Goal: Task Accomplishment & Management: Manage account settings

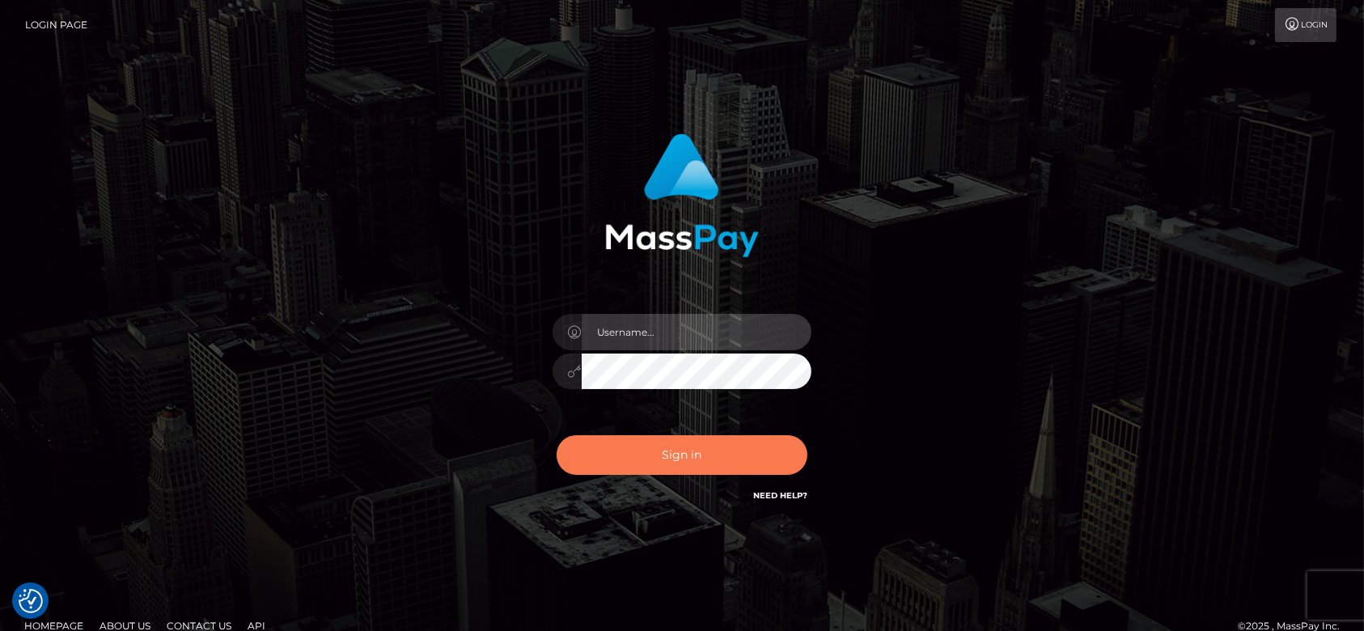
type input "fr.es"
click at [685, 441] on button "Sign in" at bounding box center [682, 455] width 251 height 40
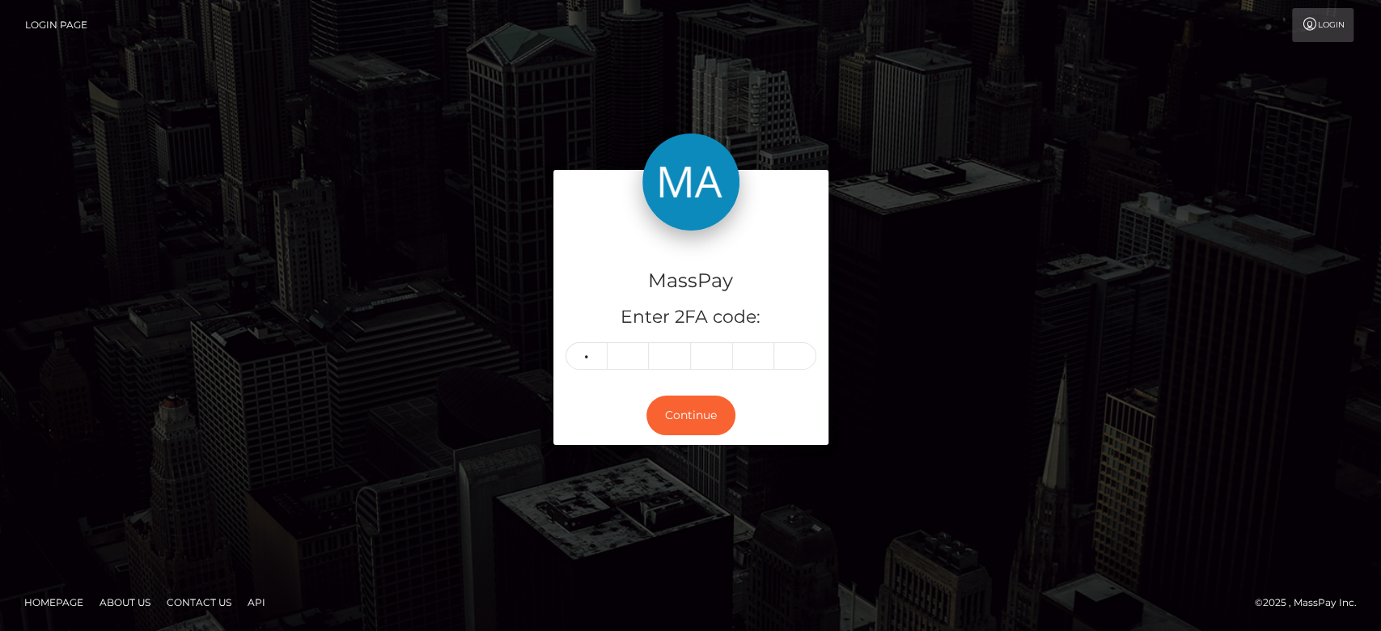
type input "5"
type input "3"
type input "7"
type input "4"
type input "5"
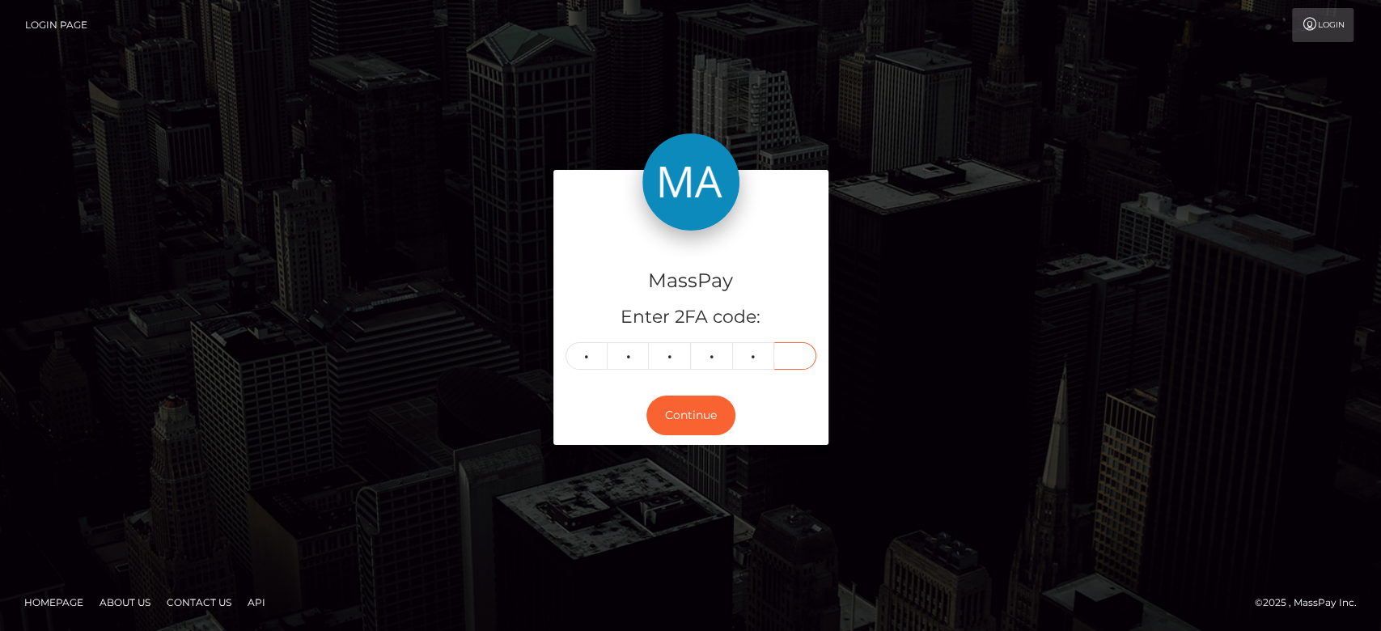
type input "6"
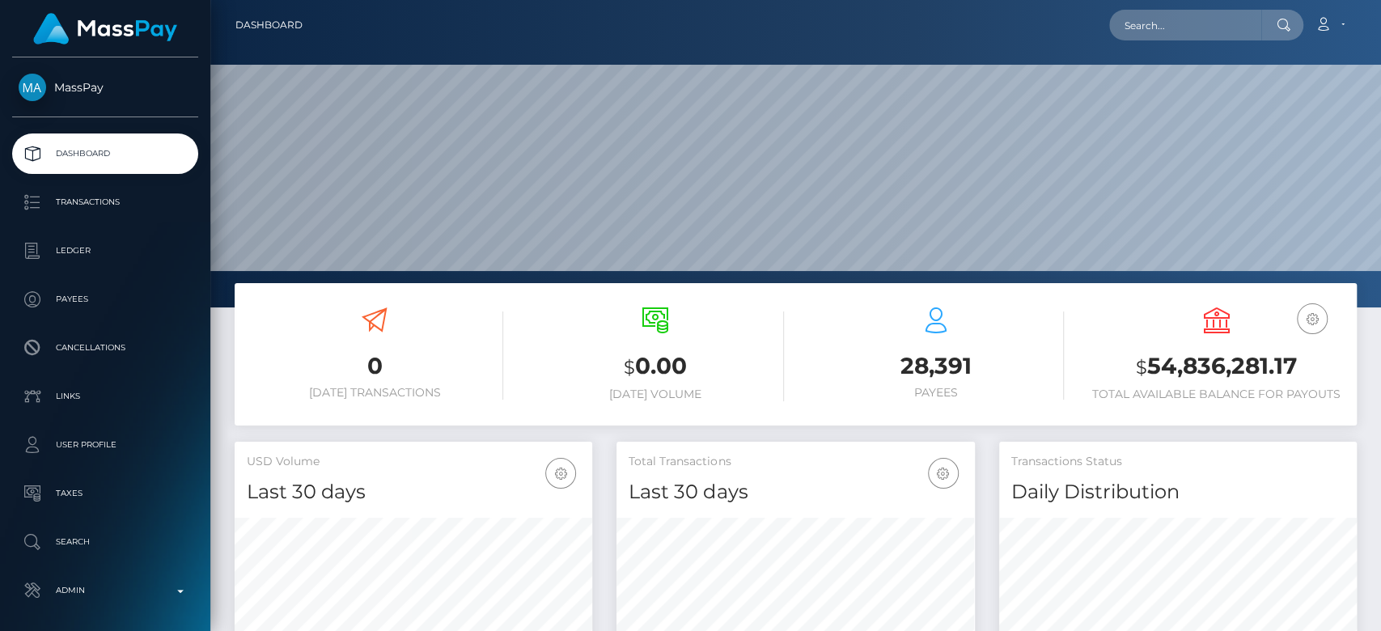
scroll to position [286, 358]
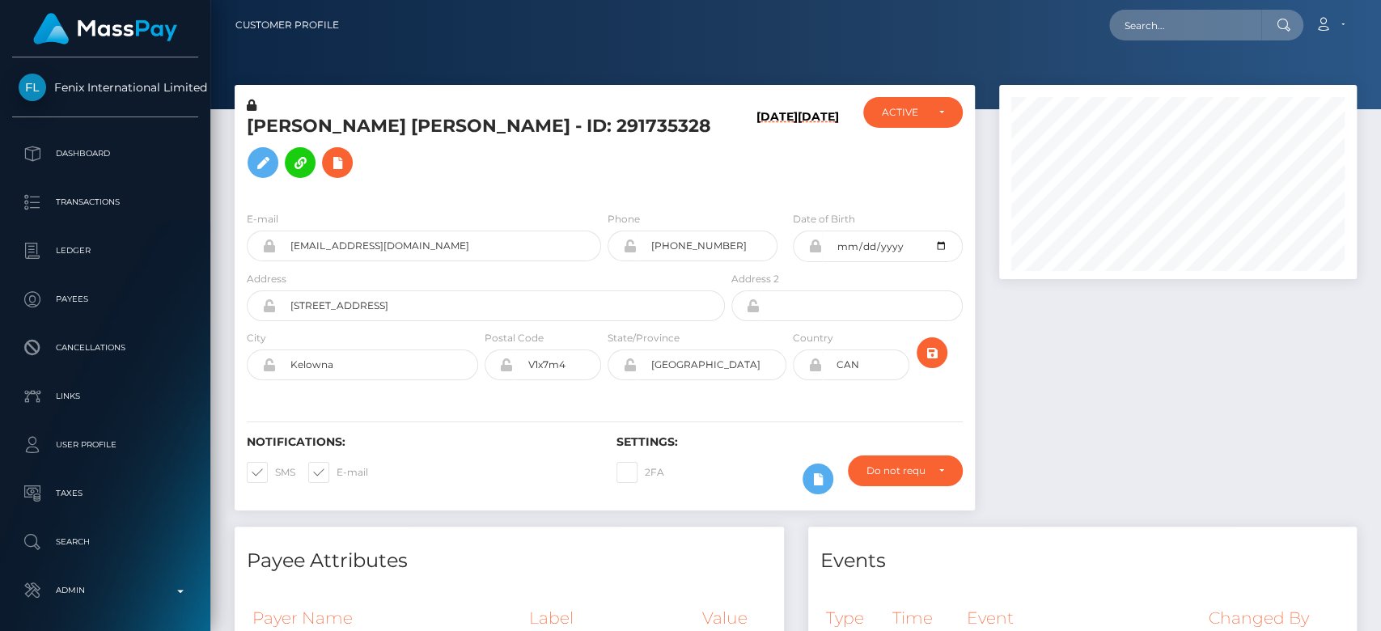
scroll to position [194, 358]
click at [1196, 341] on div at bounding box center [1178, 306] width 382 height 442
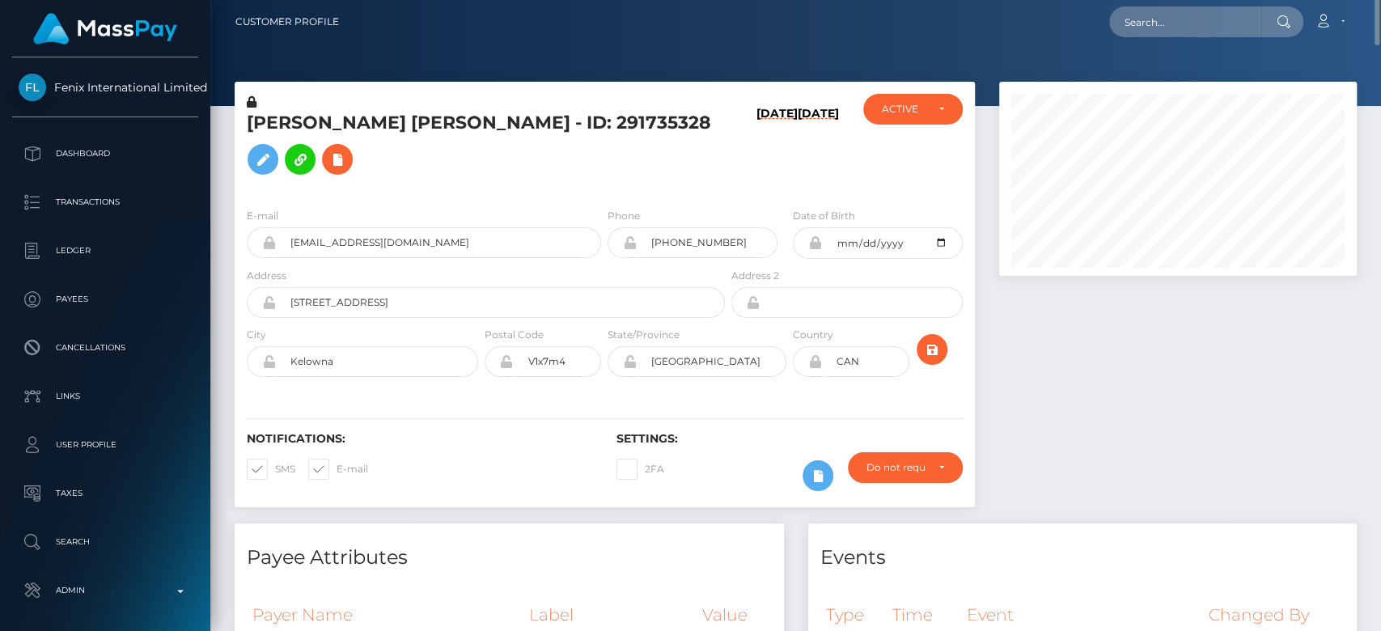
scroll to position [0, 0]
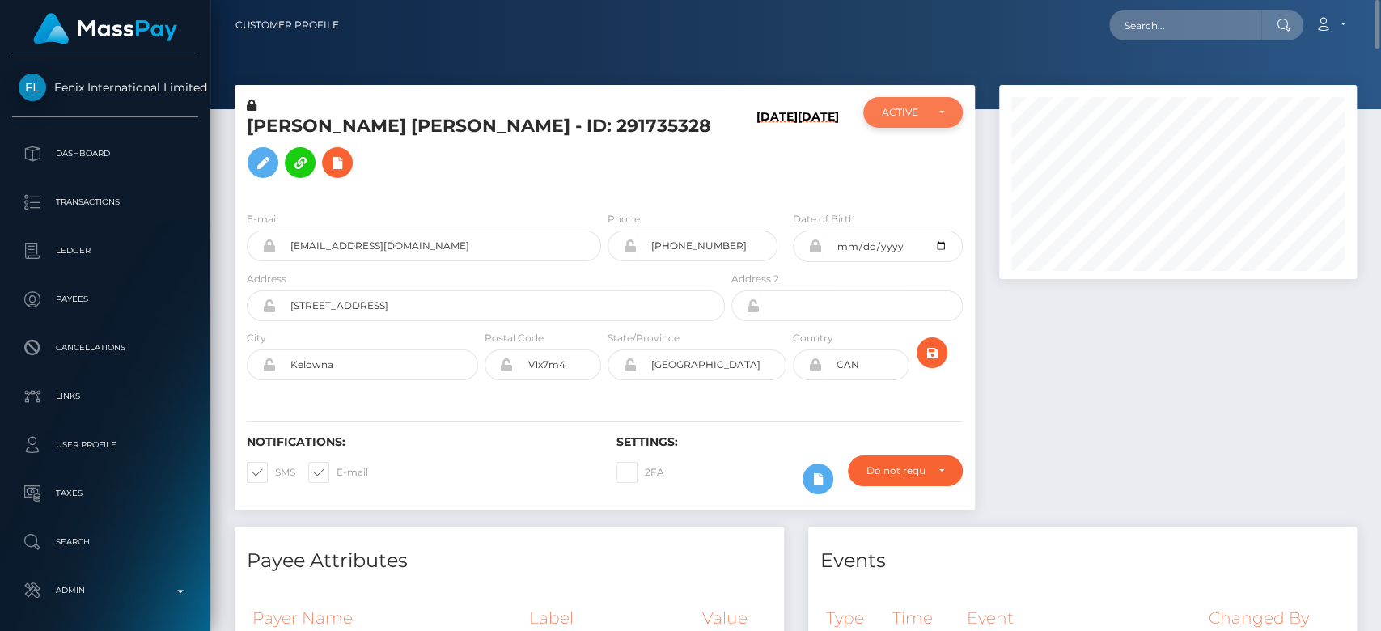
click at [952, 113] on div "ACTIVE" at bounding box center [912, 112] width 99 height 31
click at [922, 197] on link "DEACTIVE" at bounding box center [912, 190] width 99 height 30
select select "DEACTIVE"
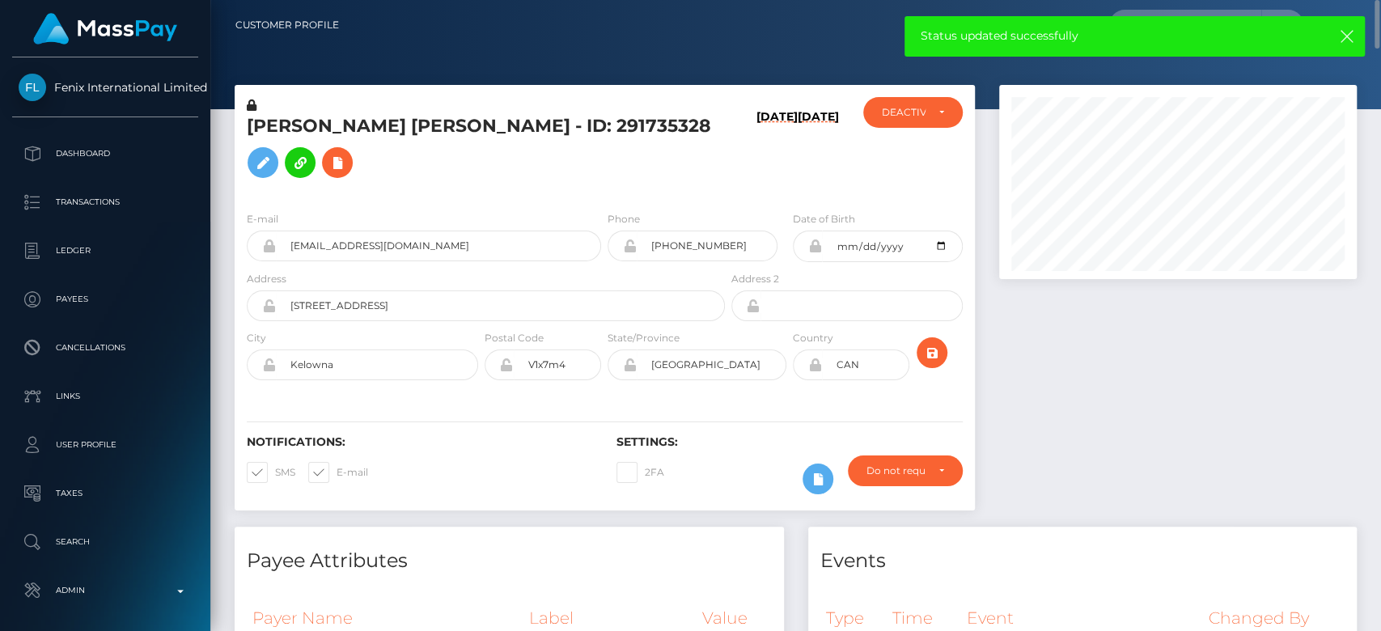
click at [252, 102] on icon at bounding box center [252, 105] width 10 height 11
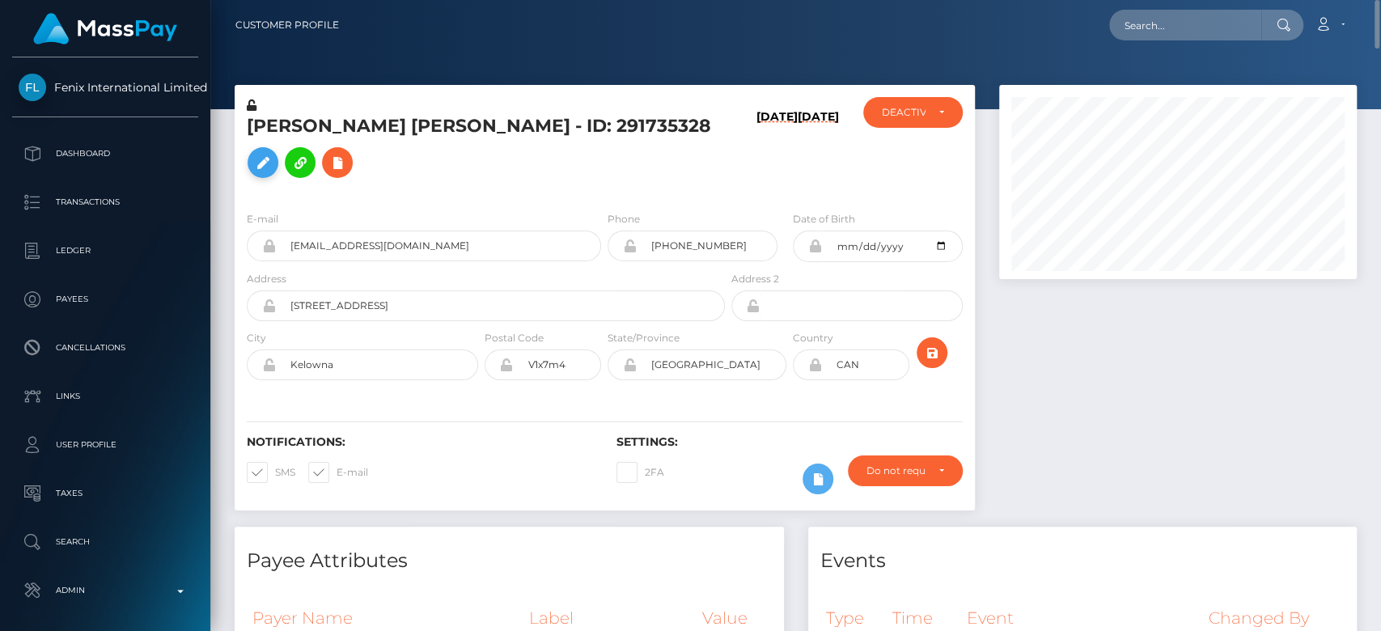
click at [273, 153] on icon at bounding box center [262, 163] width 19 height 20
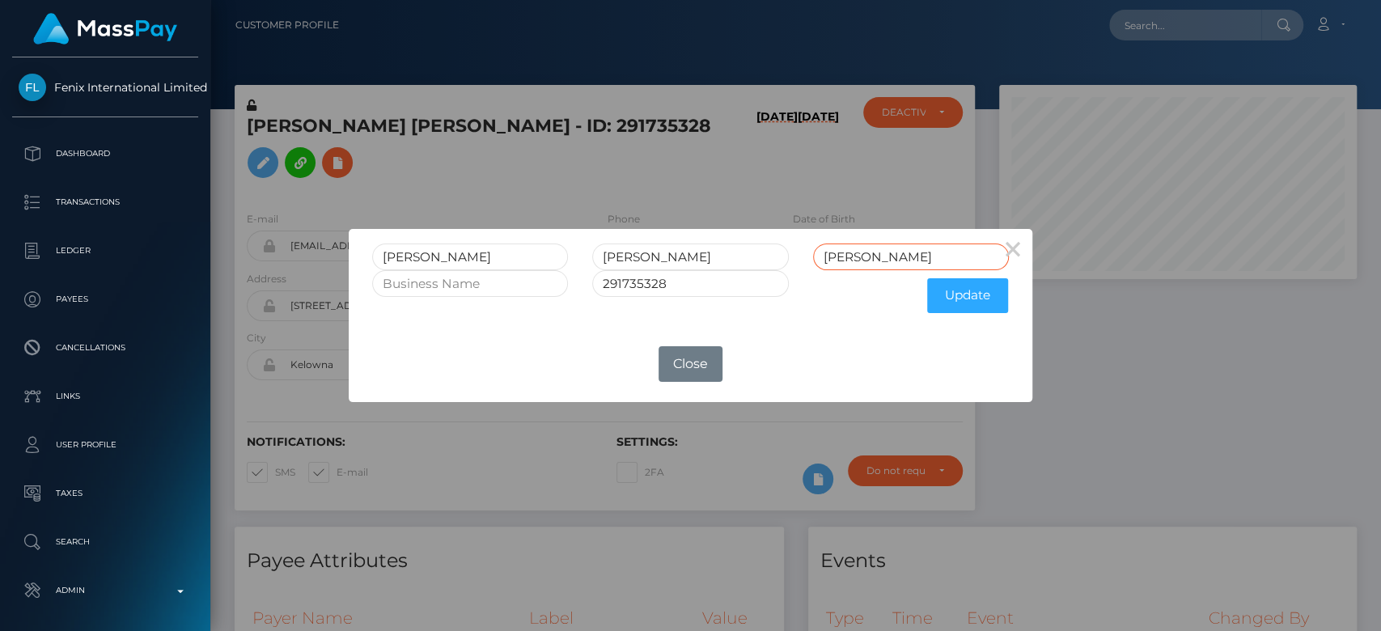
click at [880, 258] on input "[PERSON_NAME]" at bounding box center [911, 257] width 196 height 27
type input "SPEER RET"
click at [971, 301] on button "Update" at bounding box center [967, 295] width 81 height 35
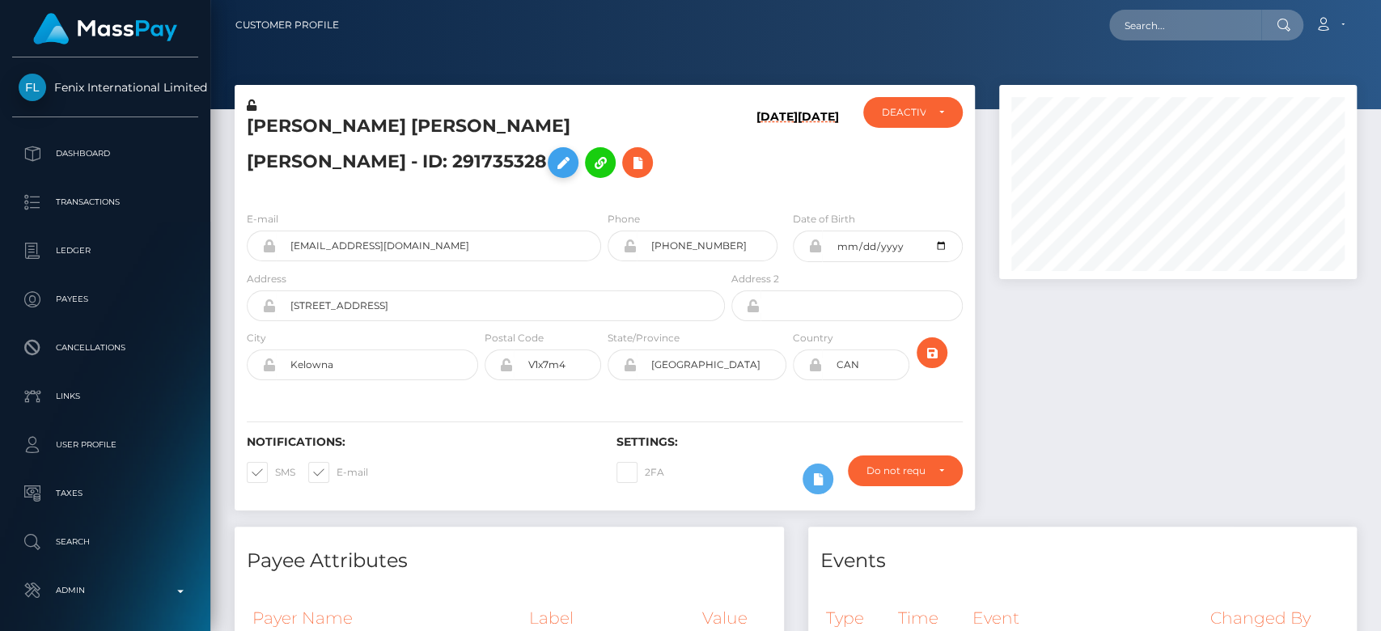
scroll to position [194, 358]
click at [573, 153] on icon at bounding box center [562, 163] width 19 height 20
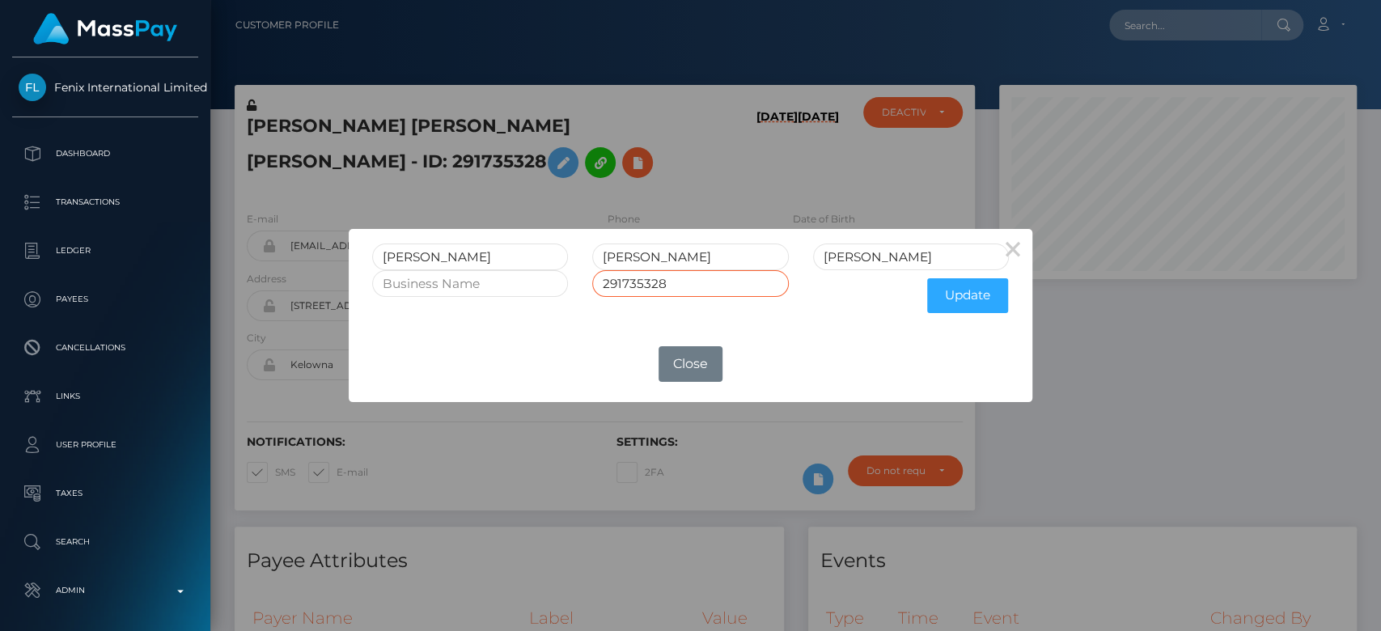
click at [711, 288] on input "291735328" at bounding box center [690, 283] width 196 height 27
type input "291735328 RET"
click at [963, 299] on button "Update" at bounding box center [967, 295] width 81 height 35
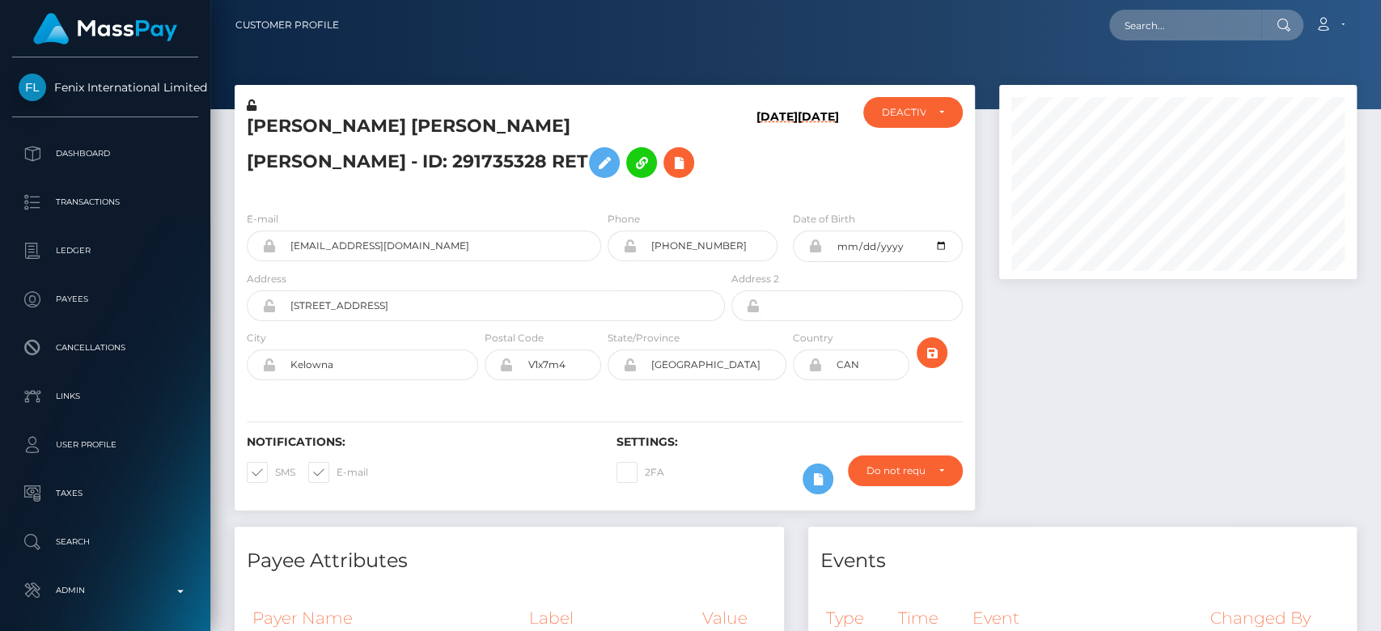
scroll to position [194, 358]
click at [1113, 342] on div at bounding box center [1178, 306] width 382 height 442
click at [337, 469] on span at bounding box center [337, 472] width 0 height 12
click at [337, 469] on input "E-mail" at bounding box center [342, 467] width 11 height 11
checkbox input "false"
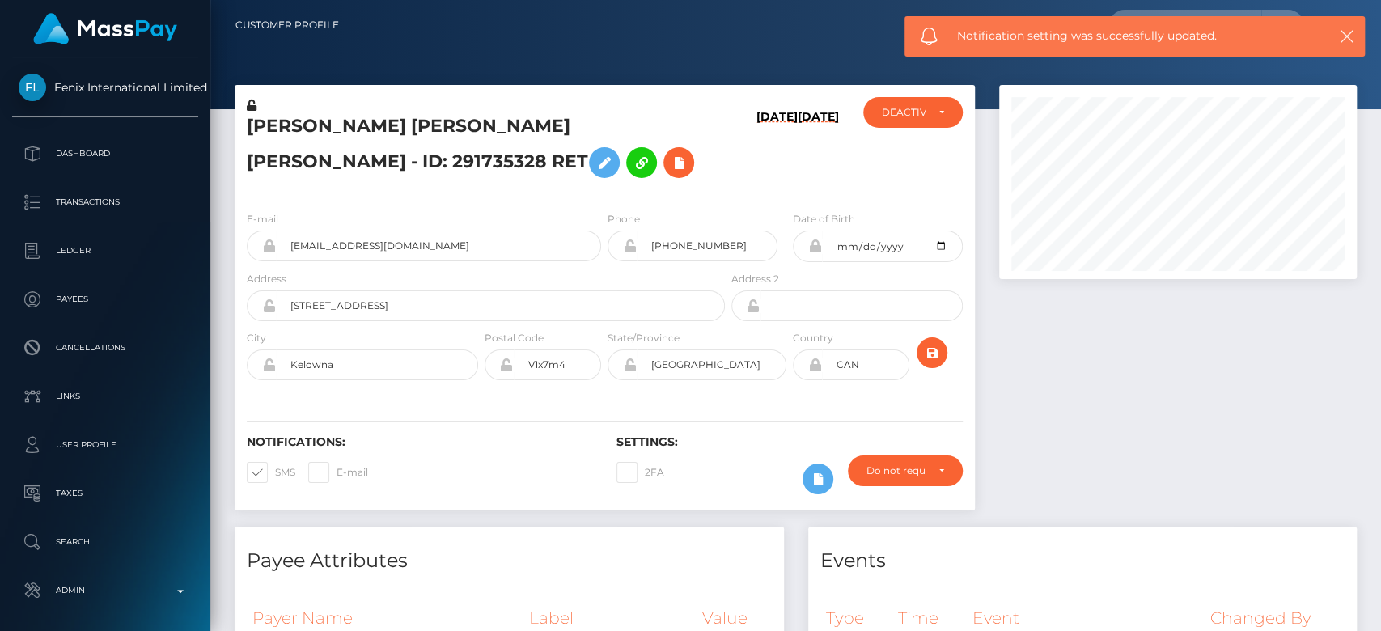
click at [275, 474] on span at bounding box center [275, 472] width 0 height 12
click at [275, 473] on input "SMS" at bounding box center [280, 467] width 11 height 11
checkbox input "false"
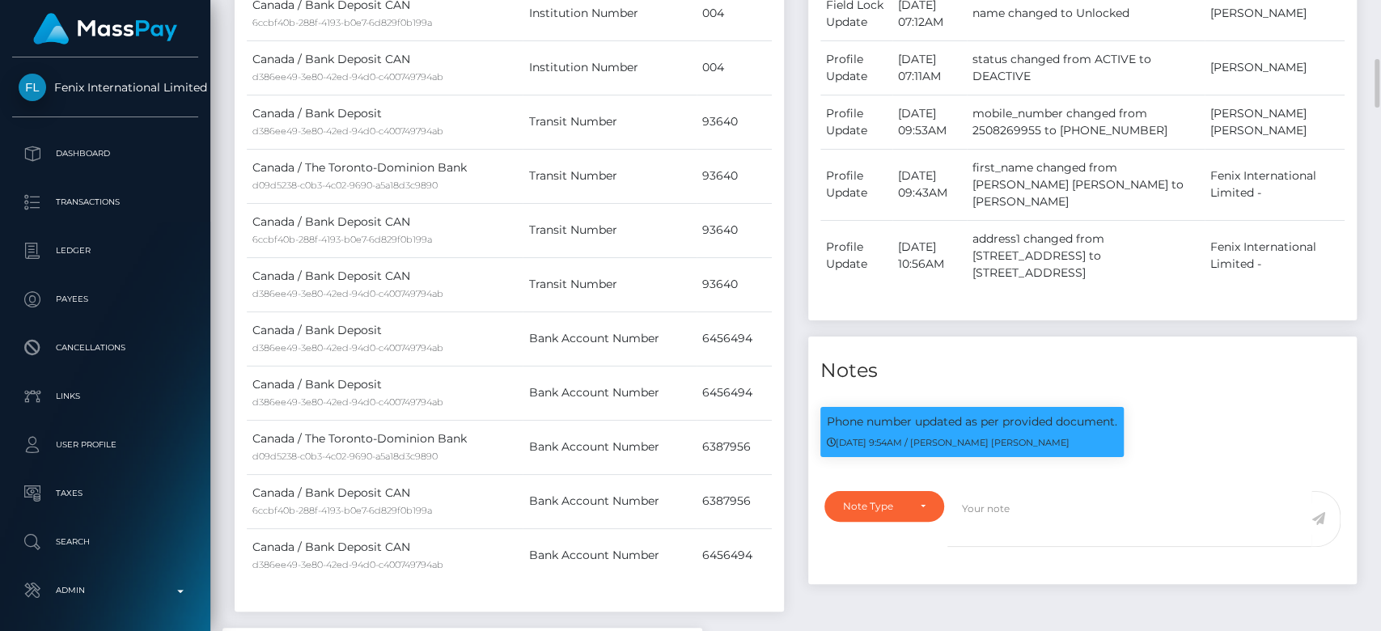
scroll to position [715, 0]
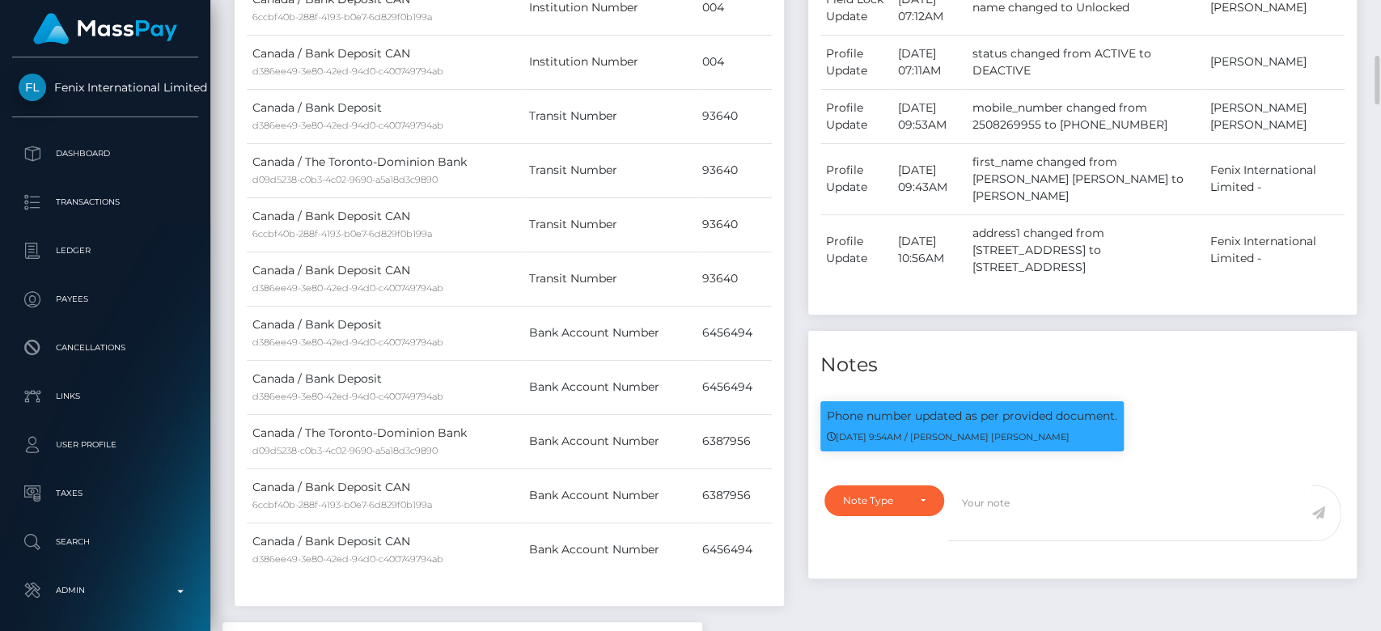
click at [852, 476] on div "Note Type Compliance Clear Compliance General Note Type" at bounding box center [1082, 527] width 549 height 103
click at [876, 494] on div "Note Type" at bounding box center [875, 500] width 64 height 13
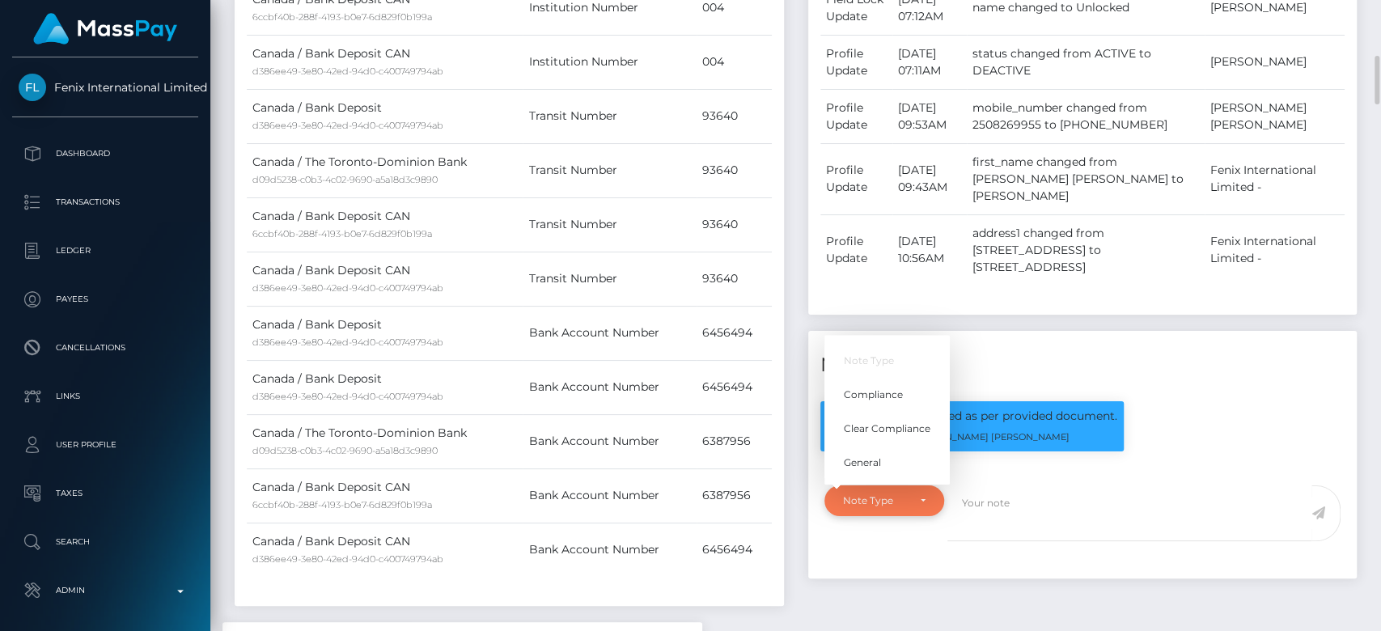
scroll to position [194, 358]
click at [880, 456] on span "General" at bounding box center [862, 463] width 37 height 15
select select "GENERAL"
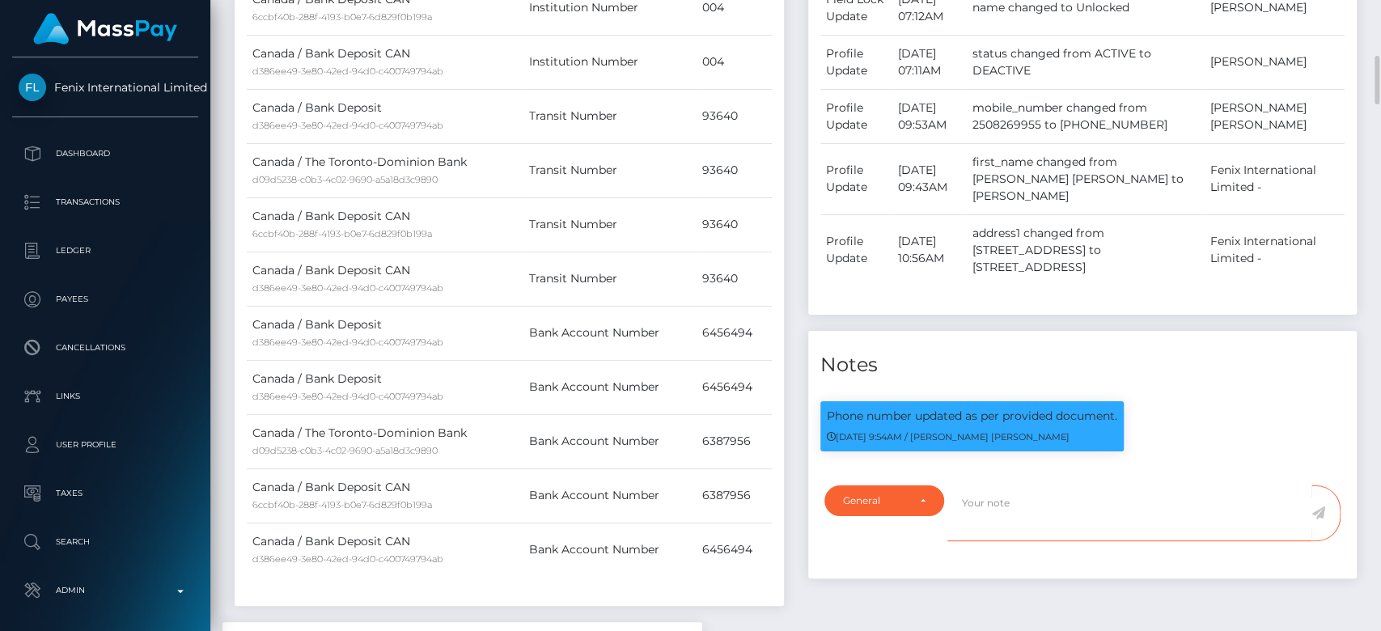
click at [984, 486] on textarea at bounding box center [1130, 514] width 364 height 56
type textarea "RETIRED at payee's request, as per ticket."
click at [1318, 507] on icon at bounding box center [1319, 513] width 14 height 13
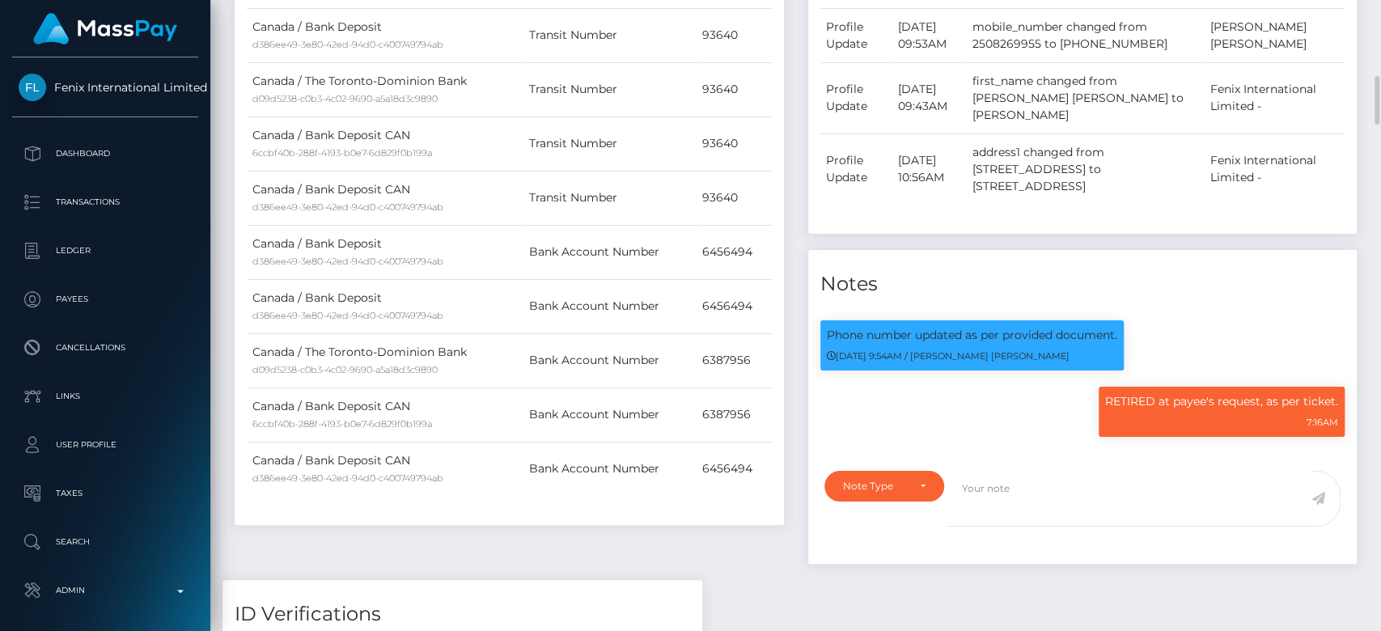
scroll to position [814, 0]
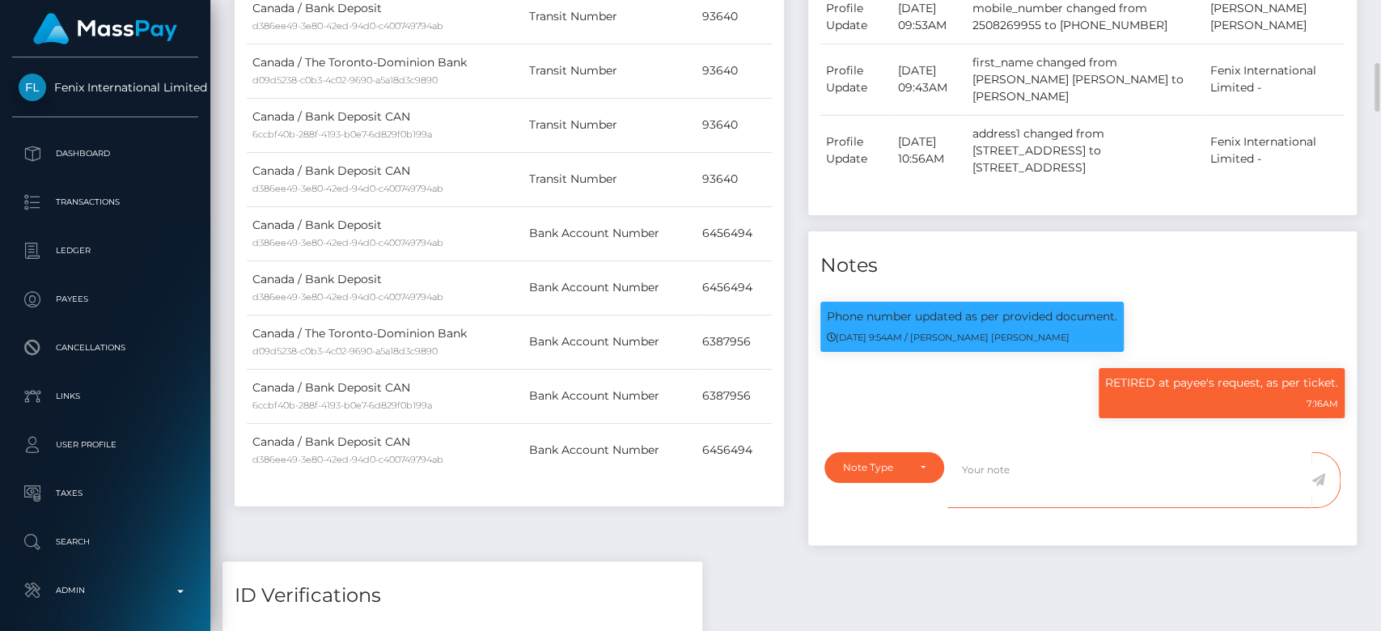
click at [990, 456] on textarea at bounding box center [1130, 480] width 364 height 56
type textarea "#"
click at [889, 452] on div "Note Type" at bounding box center [885, 467] width 120 height 31
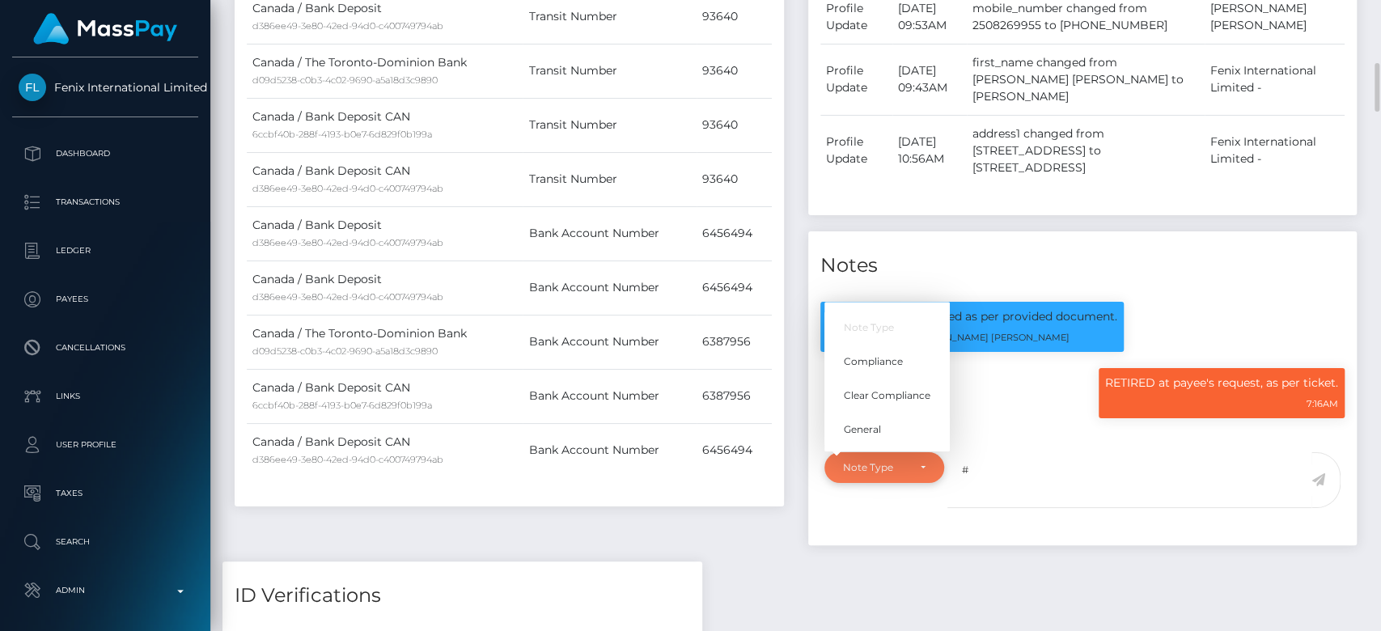
scroll to position [194, 358]
click at [861, 414] on link "General" at bounding box center [887, 429] width 125 height 30
select select "GENERAL"
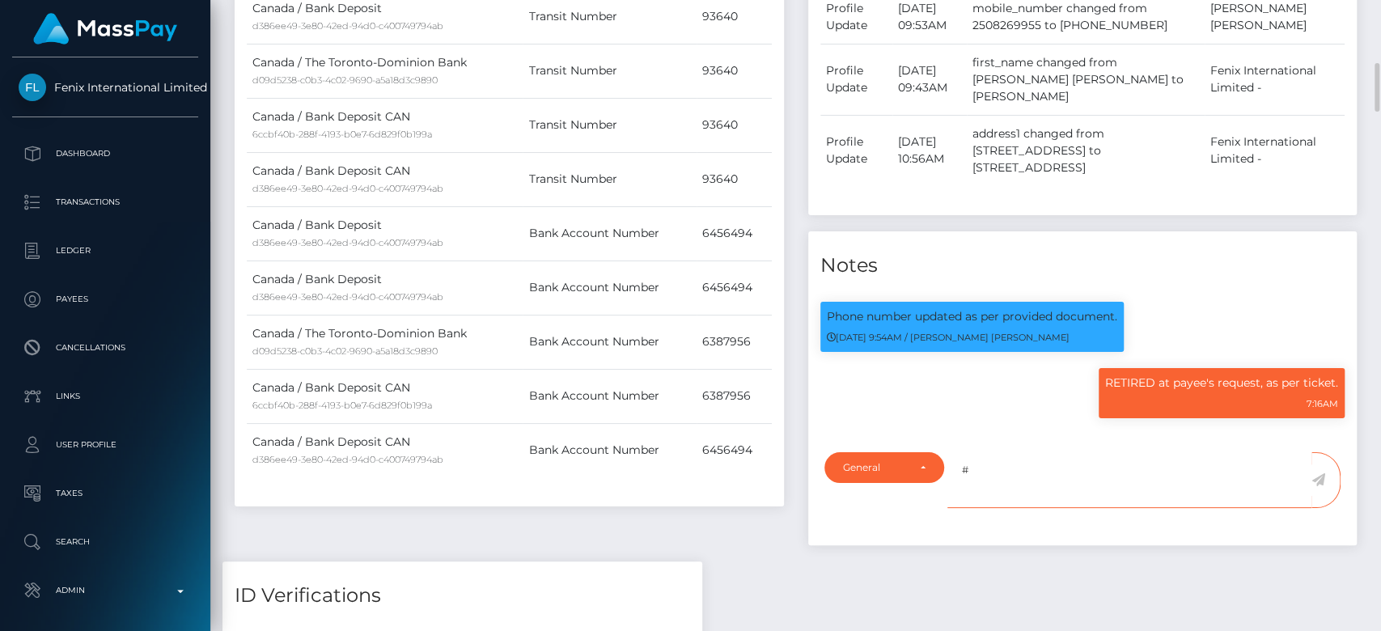
click at [990, 456] on textarea "#" at bounding box center [1130, 480] width 364 height 56
type textarea "#132407"
click at [1322, 473] on icon at bounding box center [1319, 479] width 14 height 13
click at [1058, 231] on div "Notes" at bounding box center [1082, 255] width 549 height 49
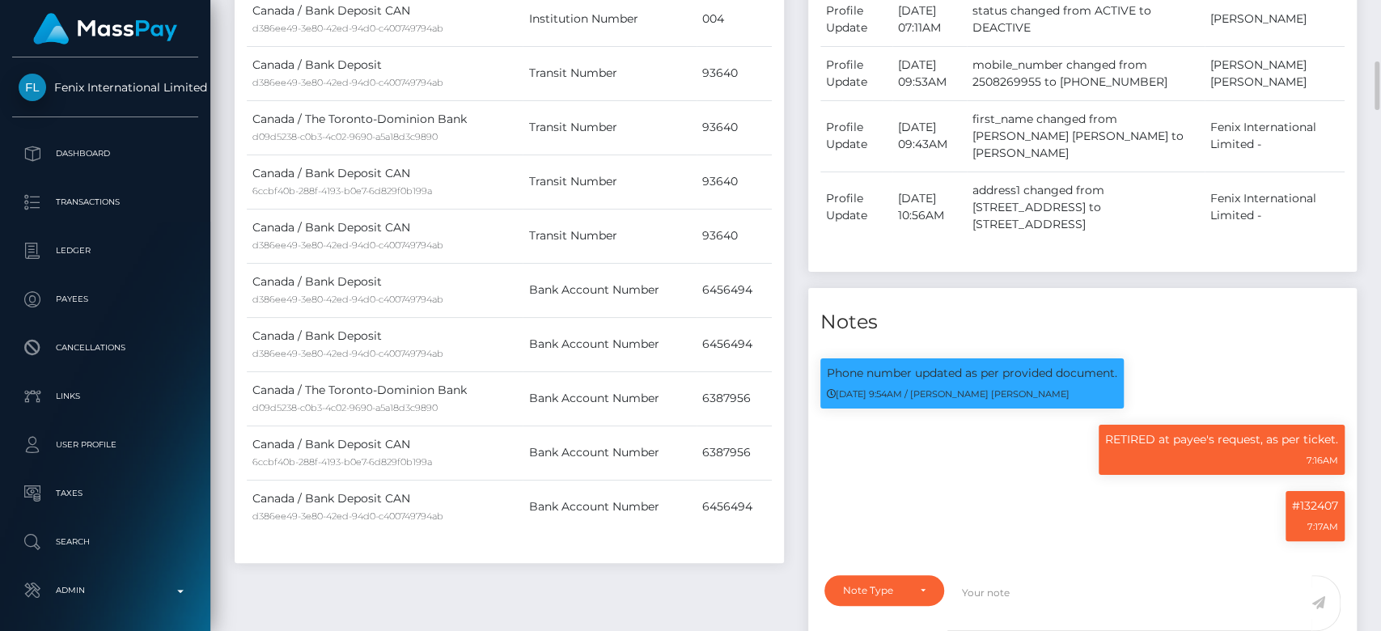
scroll to position [762, 0]
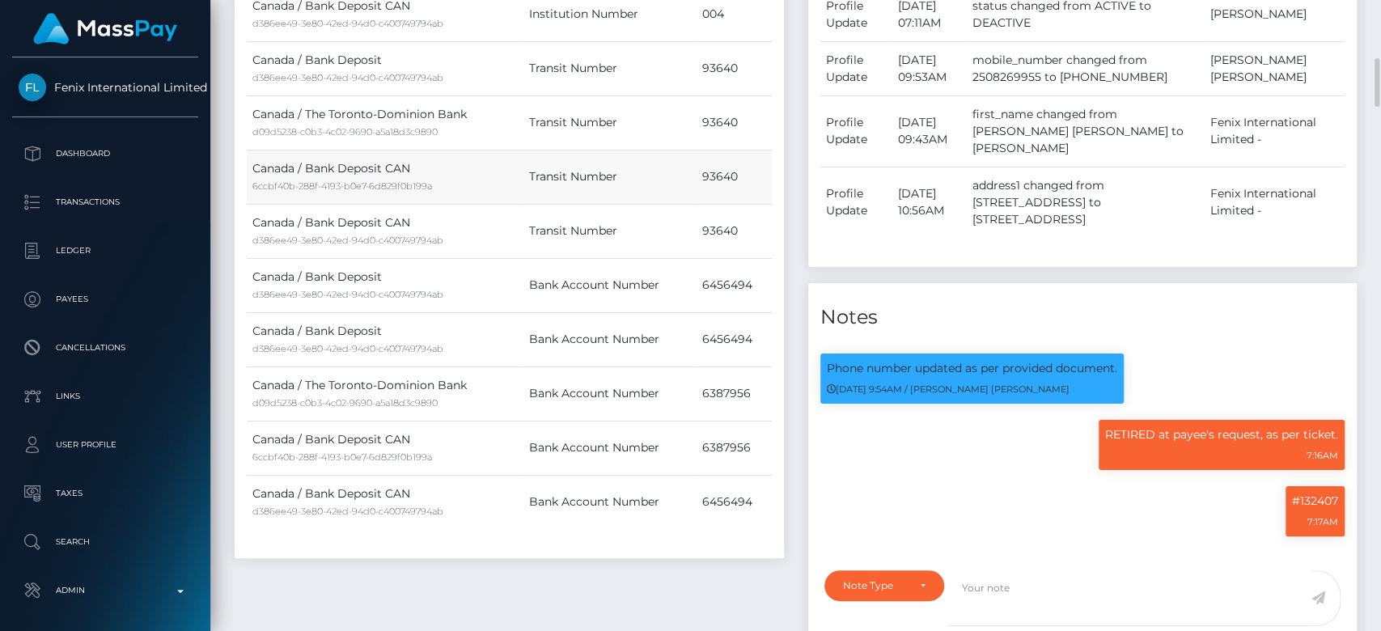
drag, startPoint x: 588, startPoint y: 173, endPoint x: 521, endPoint y: 172, distance: 67.2
click at [521, 172] on tr "Canada / Bank Deposit CAN 6ccbf40b-288f-4193-b0e7-6d829f0b199a Transit Number 9…" at bounding box center [509, 177] width 525 height 54
click at [562, 225] on td "Transit Number" at bounding box center [609, 231] width 173 height 54
click at [557, 225] on td "Transit Number" at bounding box center [609, 231] width 173 height 54
click at [550, 282] on td "Bank Account Number" at bounding box center [609, 285] width 173 height 54
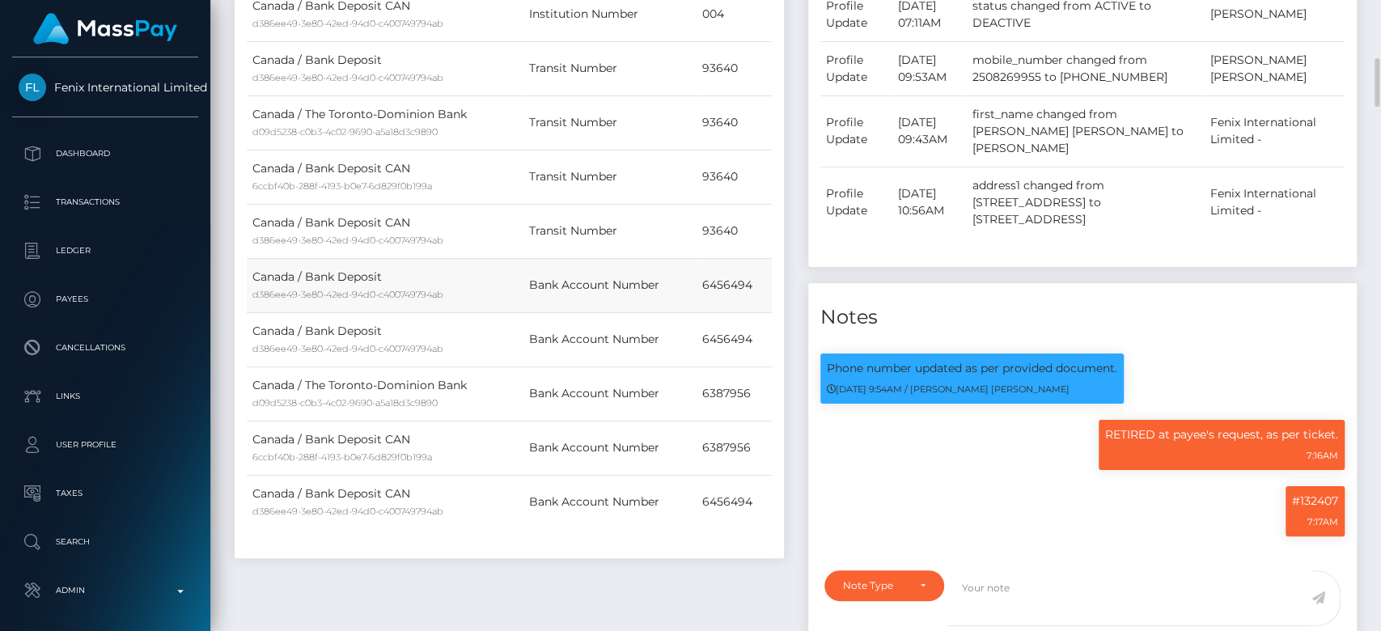
click at [550, 282] on td "Bank Account Number" at bounding box center [609, 285] width 173 height 54
click at [581, 282] on td "Bank Account Number" at bounding box center [609, 285] width 173 height 54
click at [628, 285] on td "Bank Account Number" at bounding box center [609, 285] width 173 height 54
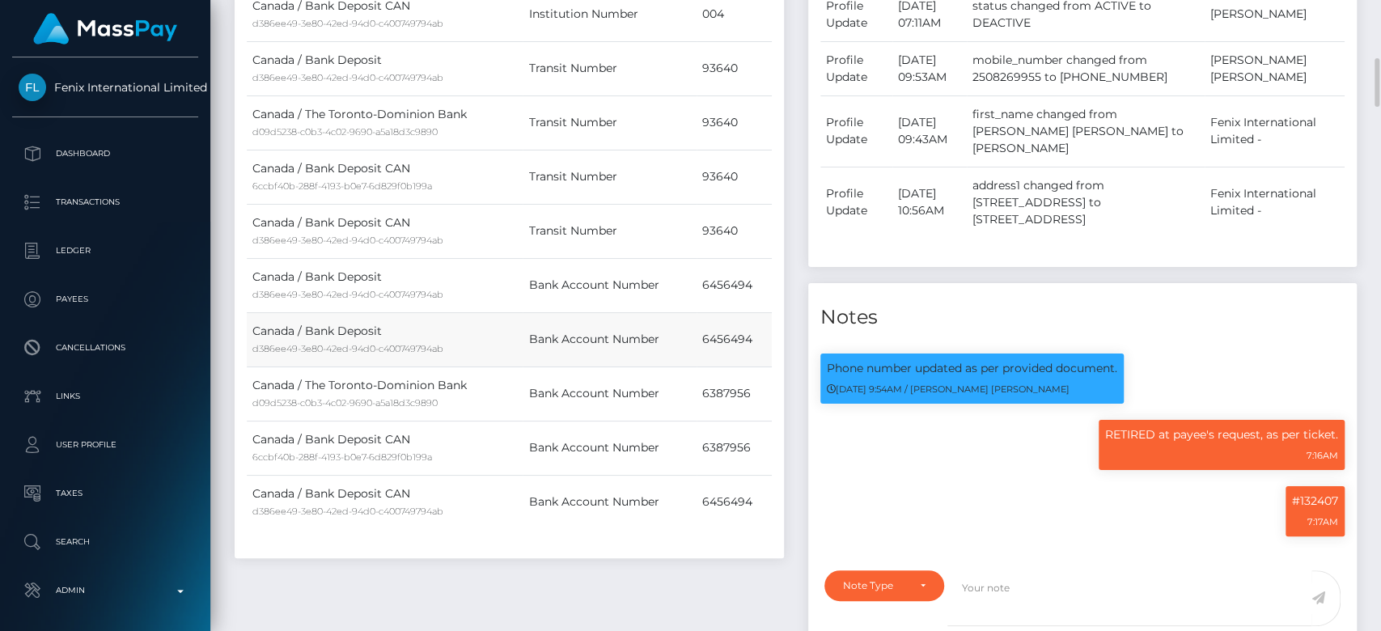
click at [632, 325] on td "Bank Account Number" at bounding box center [609, 339] width 173 height 54
click at [632, 329] on td "Bank Account Number" at bounding box center [609, 339] width 173 height 54
click at [583, 335] on td "Bank Account Number" at bounding box center [609, 339] width 173 height 54
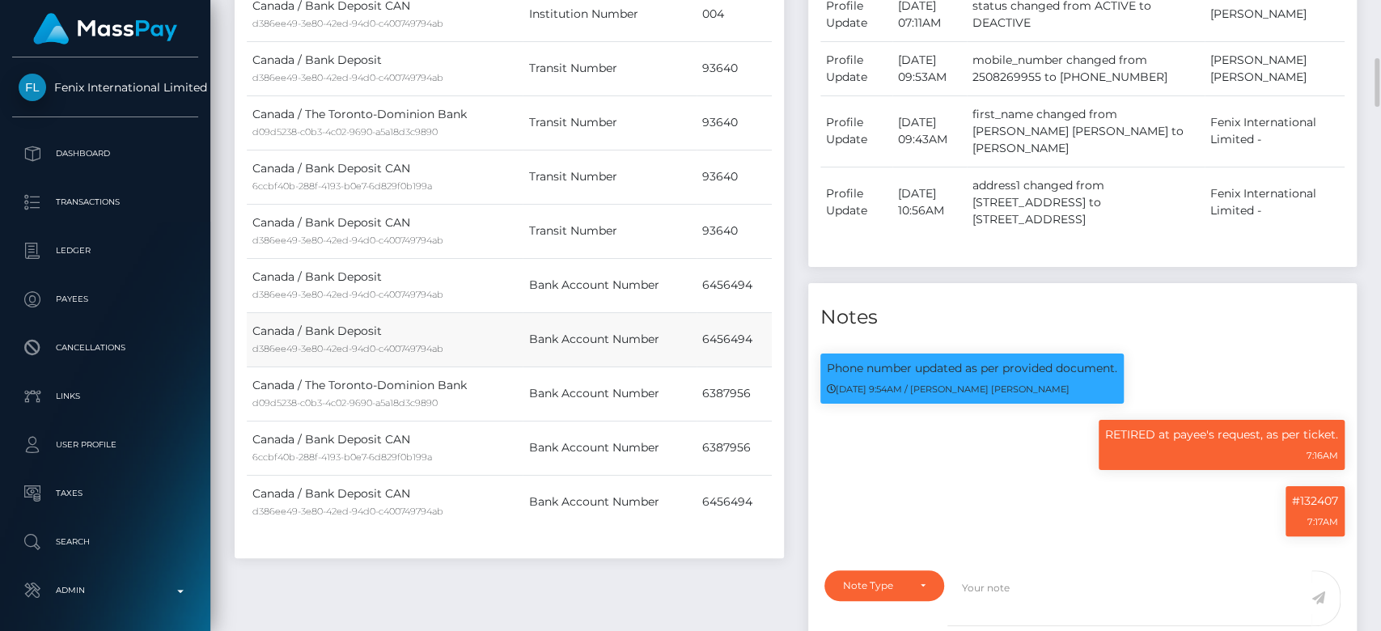
click at [544, 335] on td "Bank Account Number" at bounding box center [609, 339] width 173 height 54
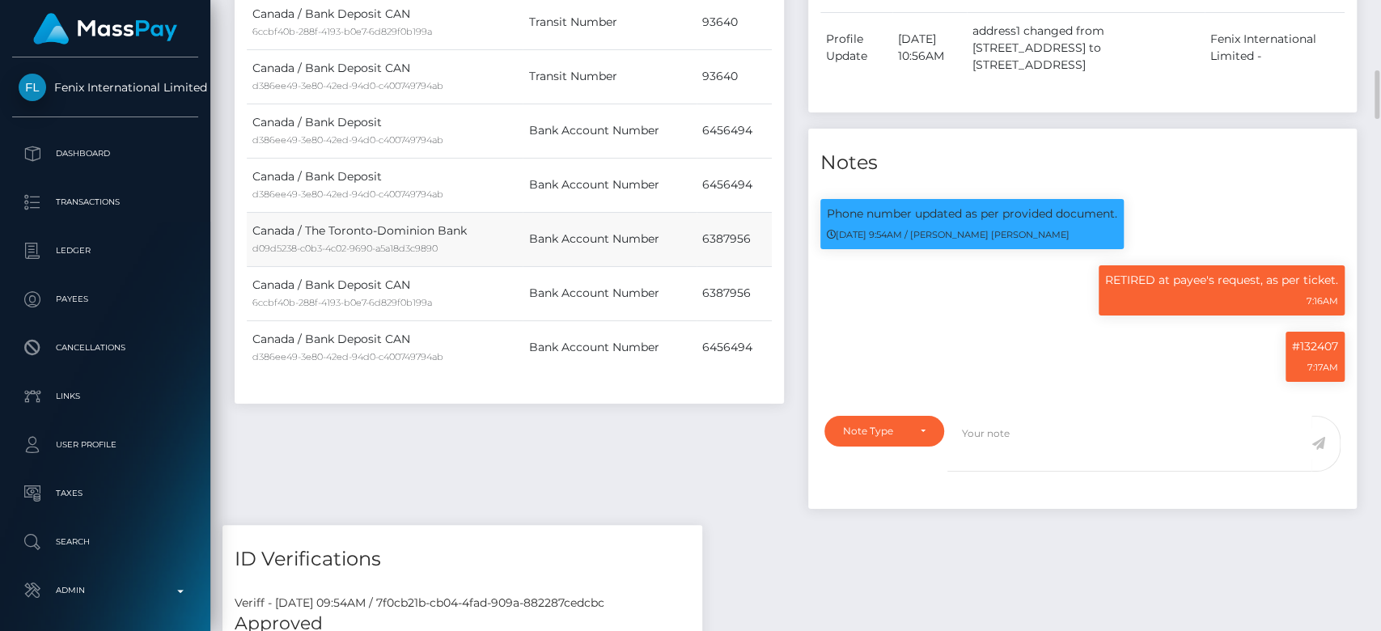
scroll to position [0, 0]
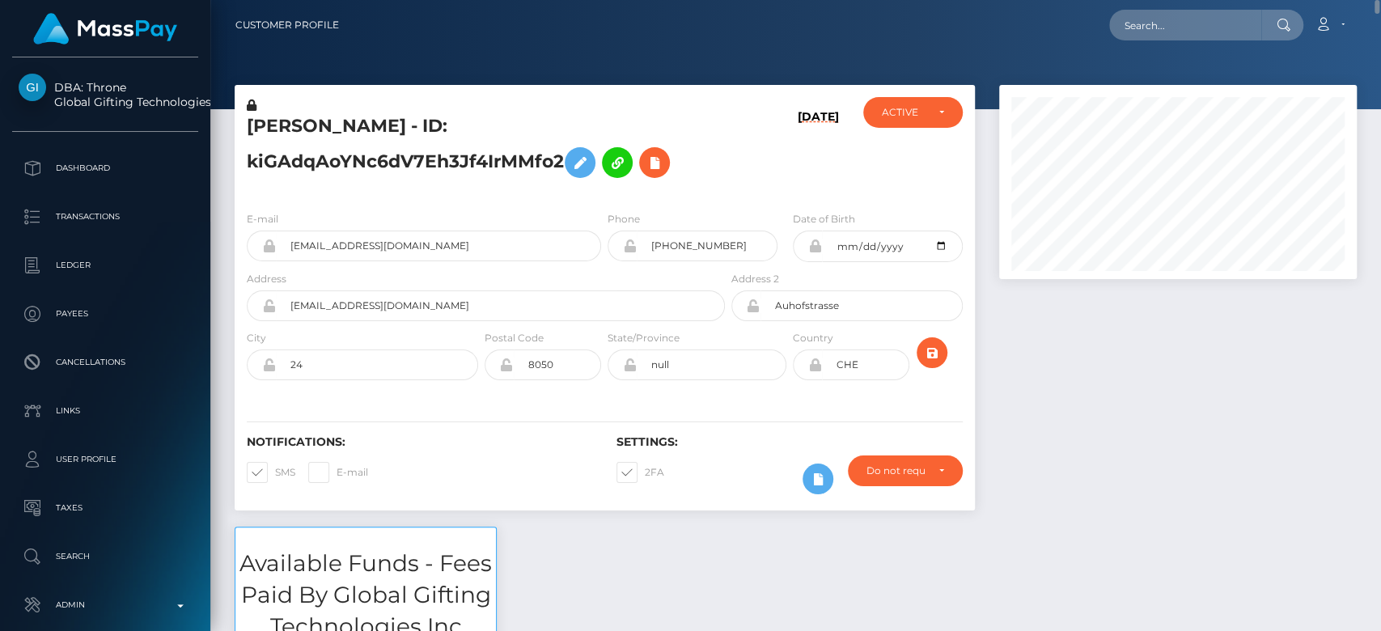
click at [1084, 387] on div at bounding box center [1178, 306] width 382 height 442
click at [944, 112] on div "ACTIVE" at bounding box center [912, 112] width 99 height 31
click at [914, 231] on link "CLOSED" at bounding box center [912, 225] width 99 height 30
select select "CLOSED"
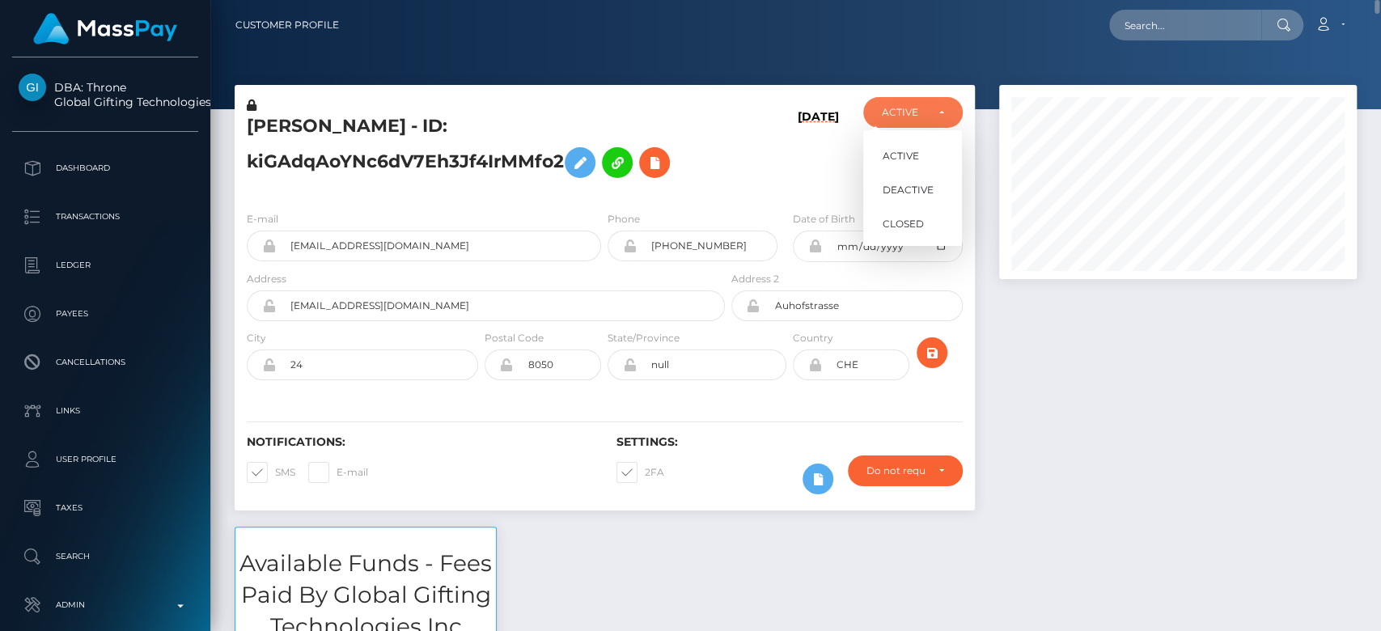
click at [1137, 367] on div at bounding box center [1178, 306] width 382 height 442
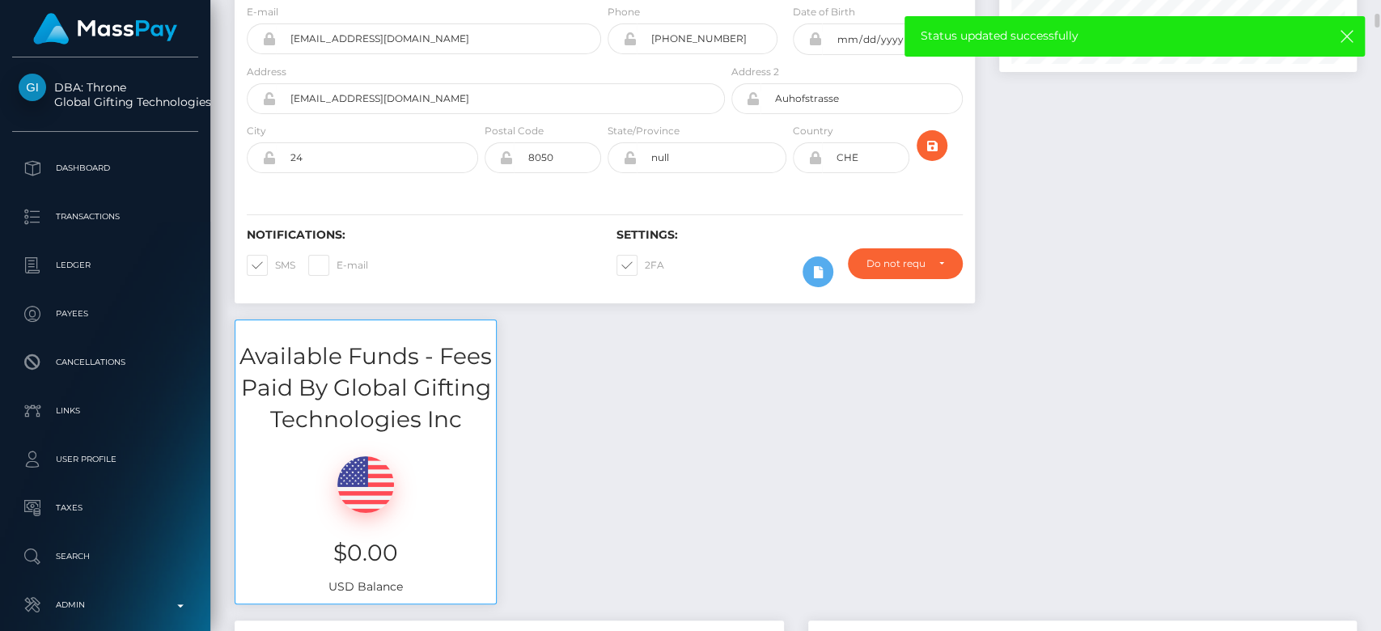
scroll to position [193, 0]
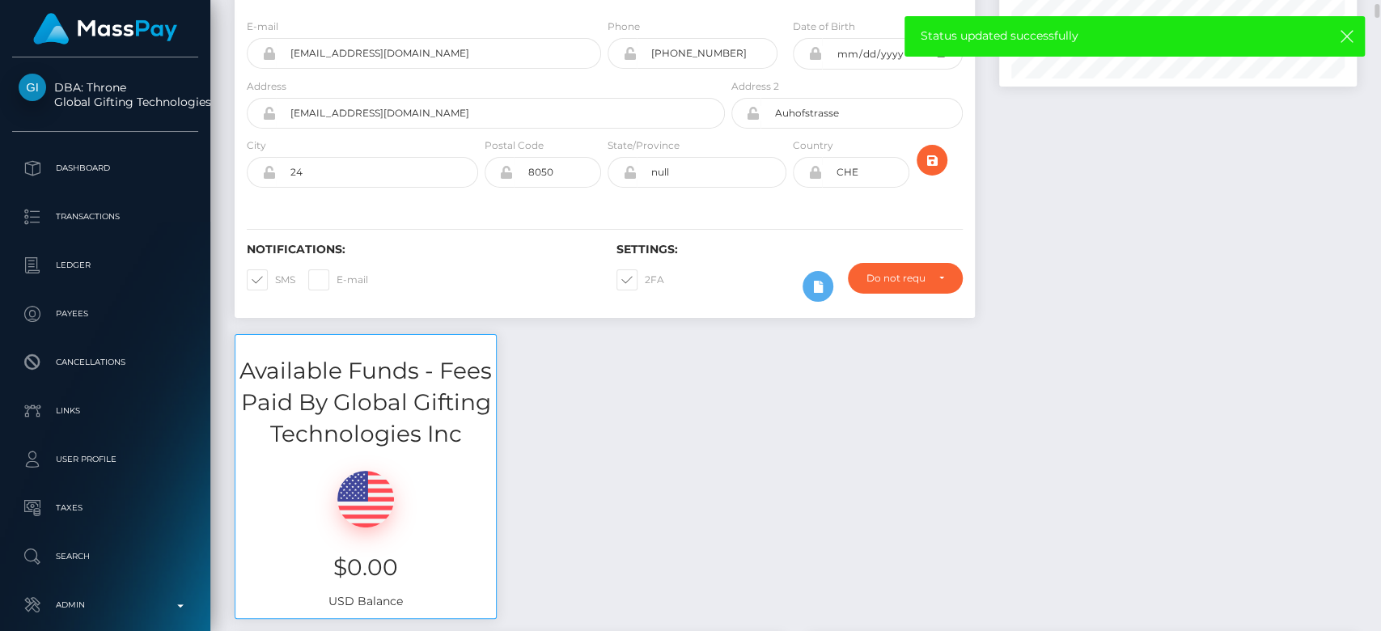
click at [645, 281] on span at bounding box center [645, 280] width 0 height 12
click at [645, 280] on input "2FA" at bounding box center [650, 274] width 11 height 11
checkbox input "false"
click at [275, 274] on span at bounding box center [275, 280] width 0 height 12
click at [275, 274] on input "SMS" at bounding box center [280, 274] width 11 height 11
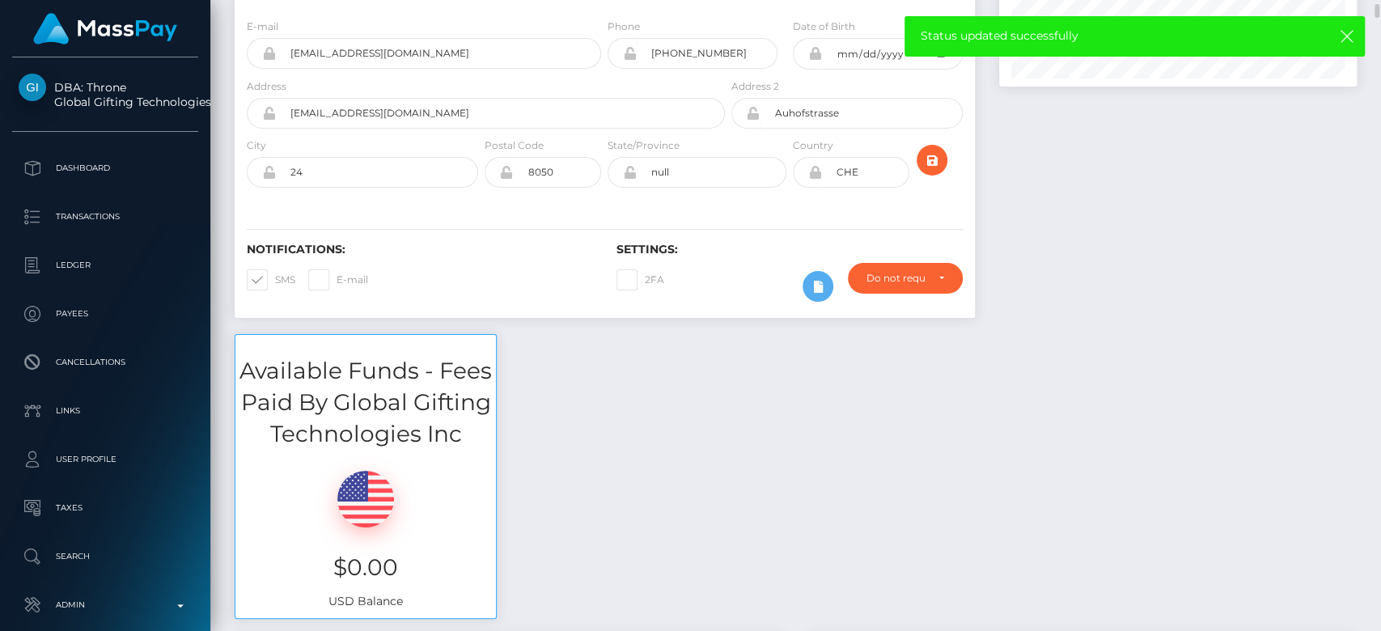
checkbox input "false"
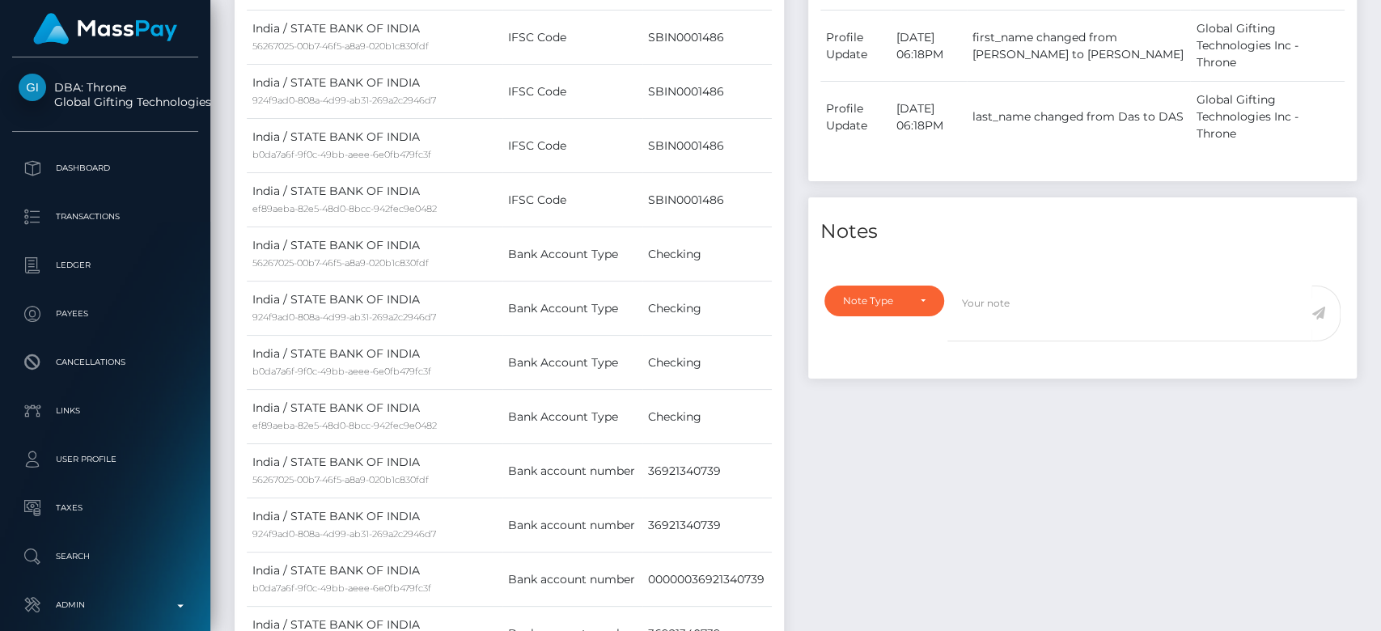
scroll to position [933, 0]
click at [883, 294] on div "Note Type" at bounding box center [875, 300] width 64 height 13
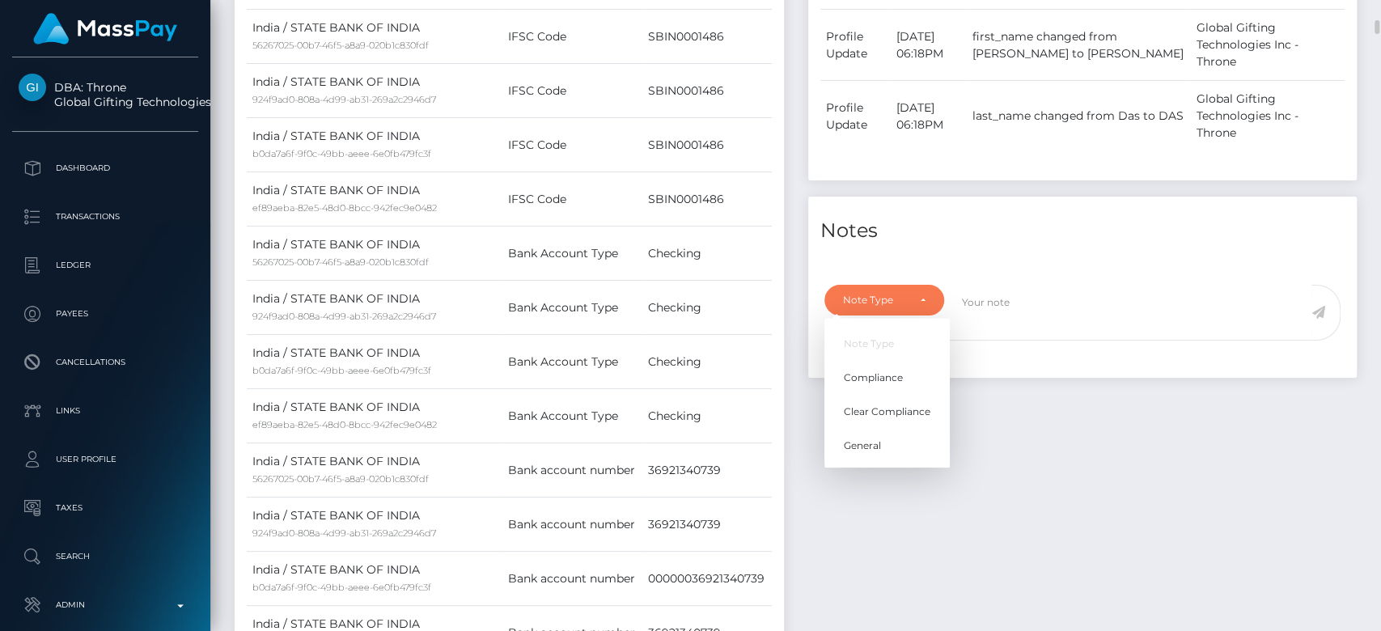
scroll to position [194, 358]
click at [885, 431] on link "General" at bounding box center [887, 446] width 125 height 30
select select "GENERAL"
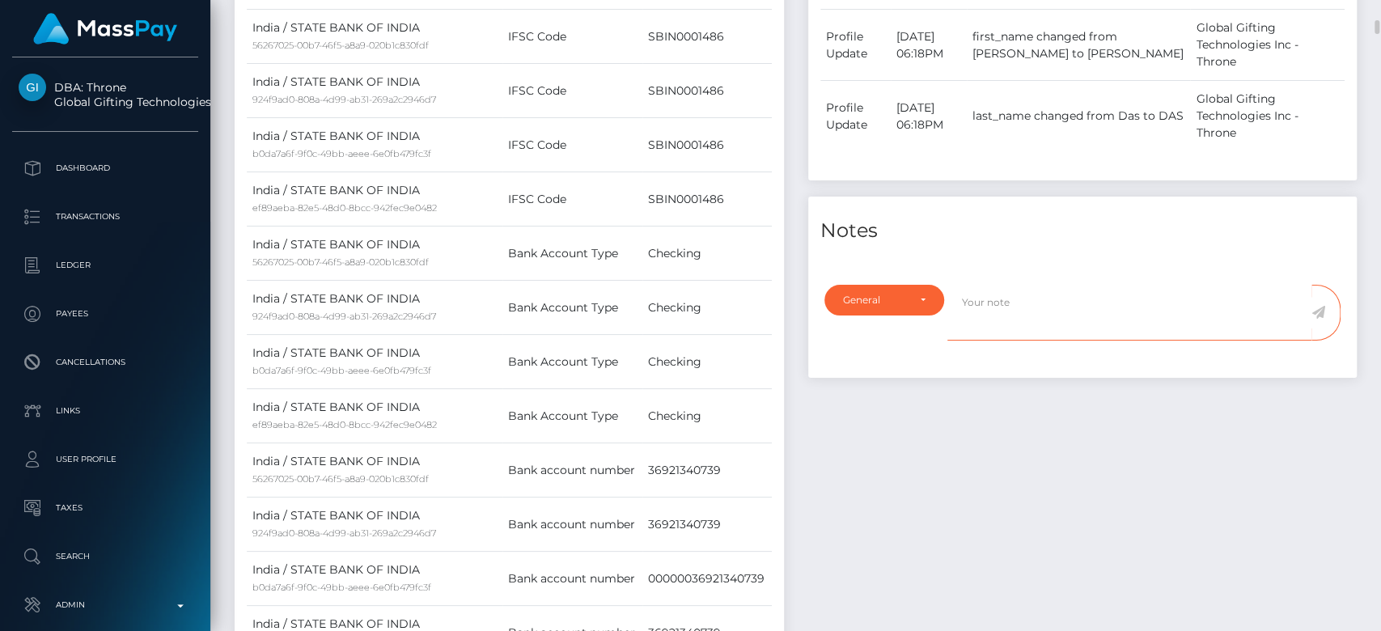
click at [989, 285] on textarea at bounding box center [1130, 313] width 364 height 56
type textarea "CLOSED at payee's request, as per ticket #131940"
click at [1318, 306] on icon at bounding box center [1319, 312] width 14 height 13
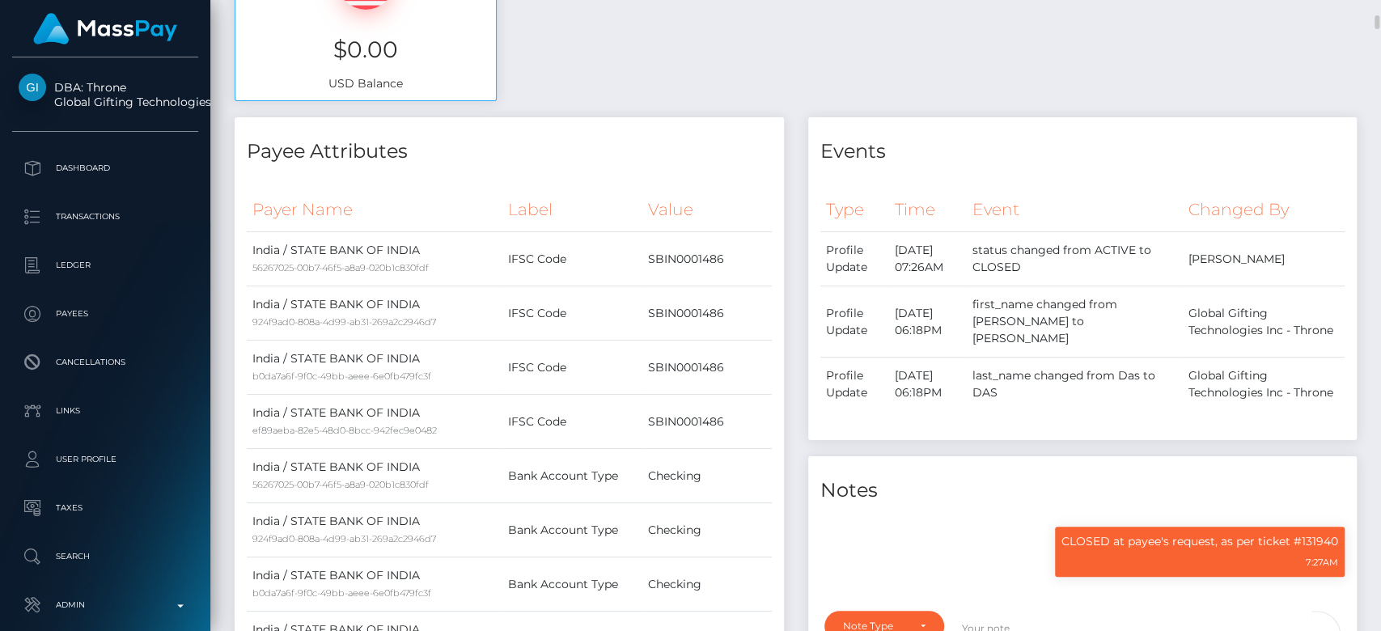
scroll to position [712, 0]
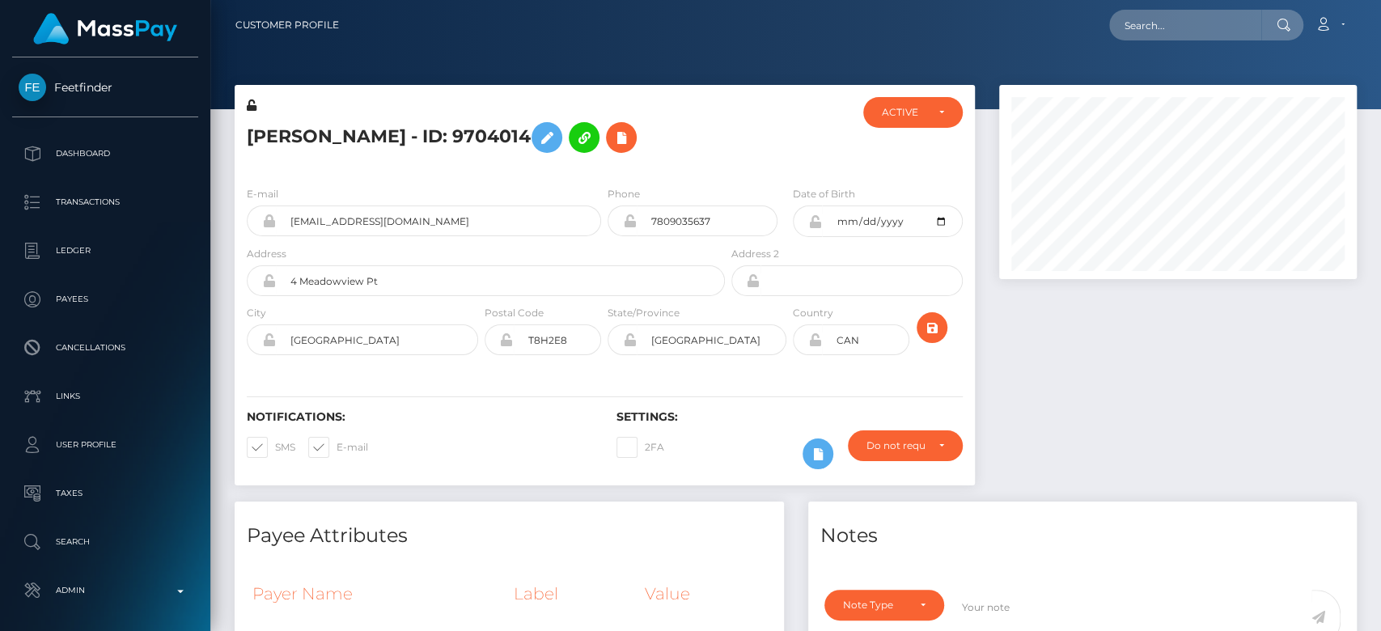
scroll to position [194, 358]
click at [890, 119] on div "ACTIVE" at bounding box center [903, 112] width 43 height 13
click at [906, 214] on link "CLOSED" at bounding box center [912, 225] width 99 height 30
select select "CLOSED"
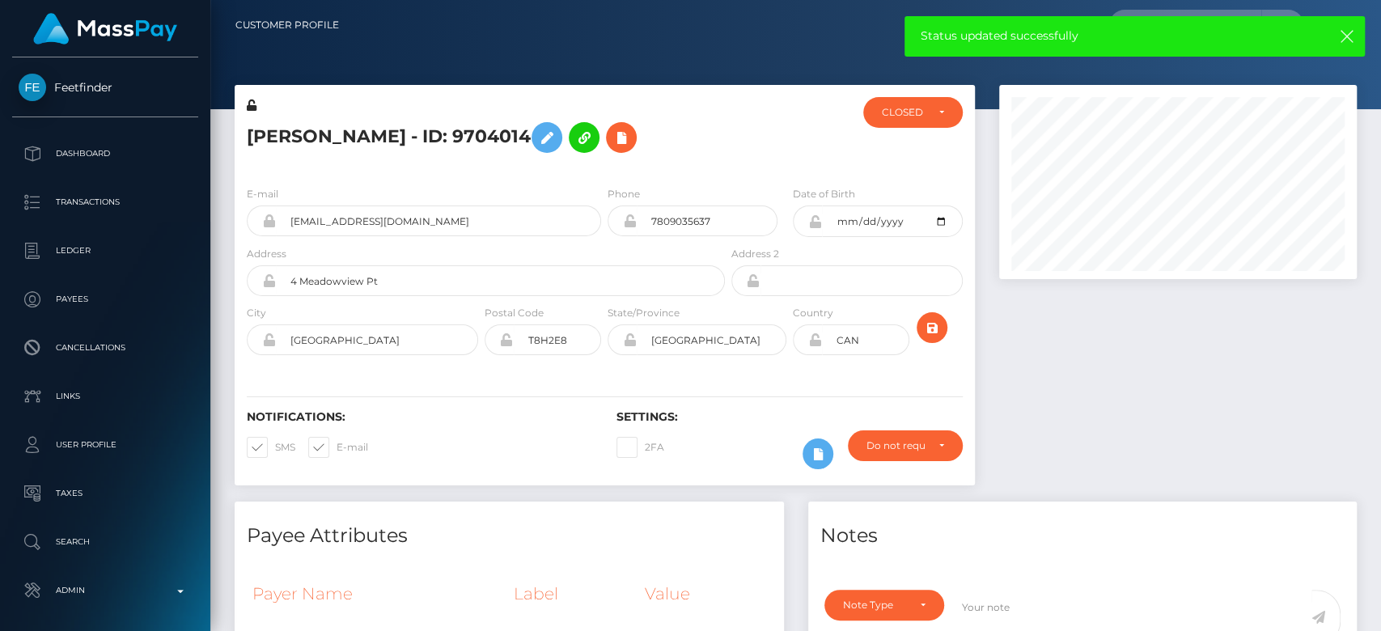
click at [337, 446] on span at bounding box center [337, 447] width 0 height 12
click at [337, 446] on input "E-mail" at bounding box center [342, 442] width 11 height 11
checkbox input "false"
click at [275, 441] on span at bounding box center [275, 447] width 0 height 12
click at [275, 440] on input "SMS" at bounding box center [280, 442] width 11 height 11
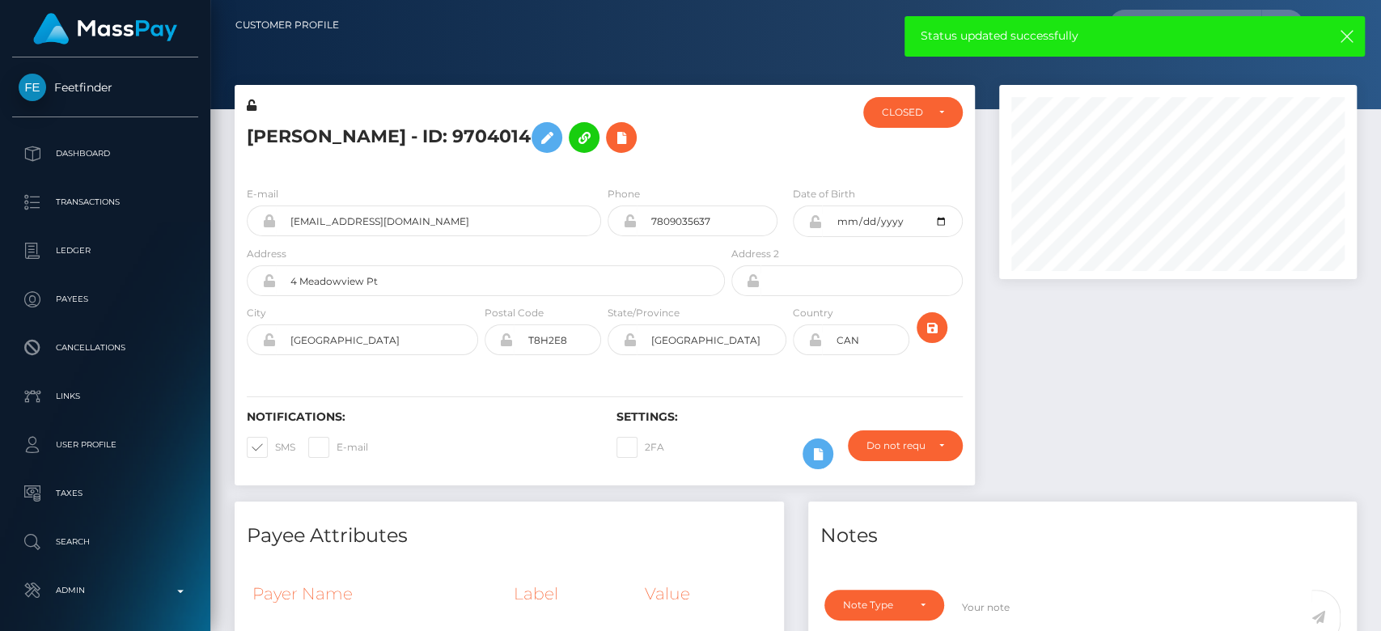
checkbox input "false"
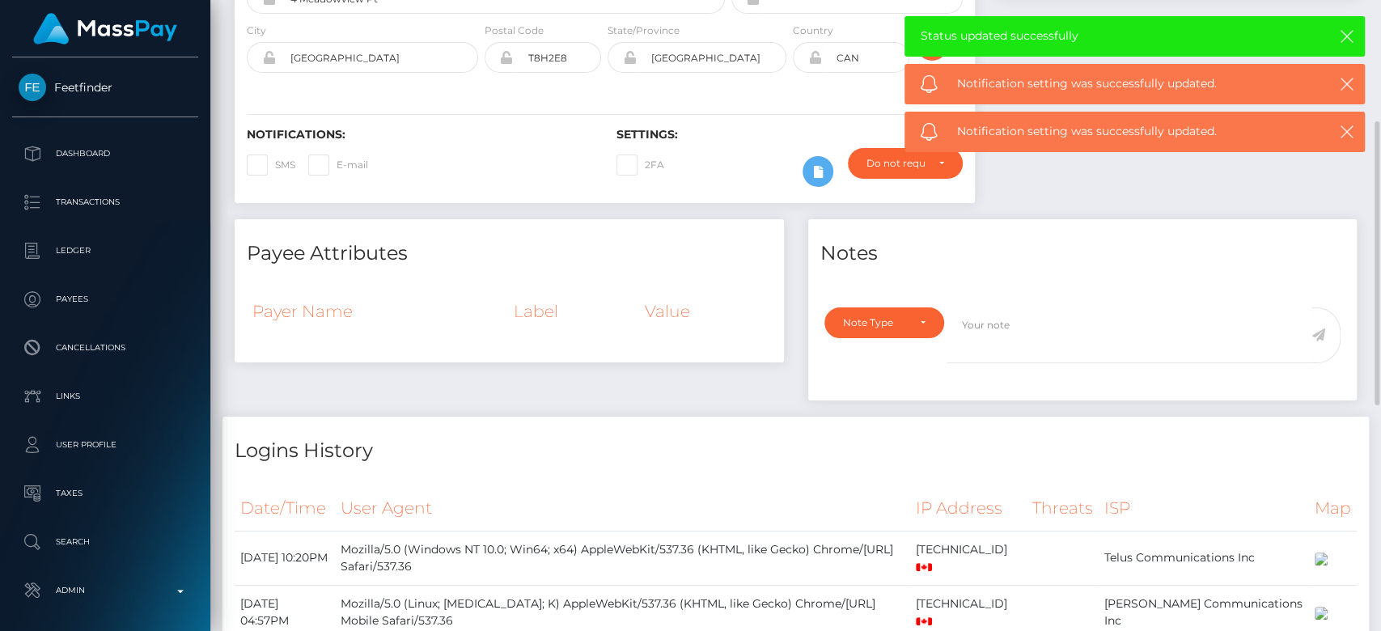
scroll to position [278, 0]
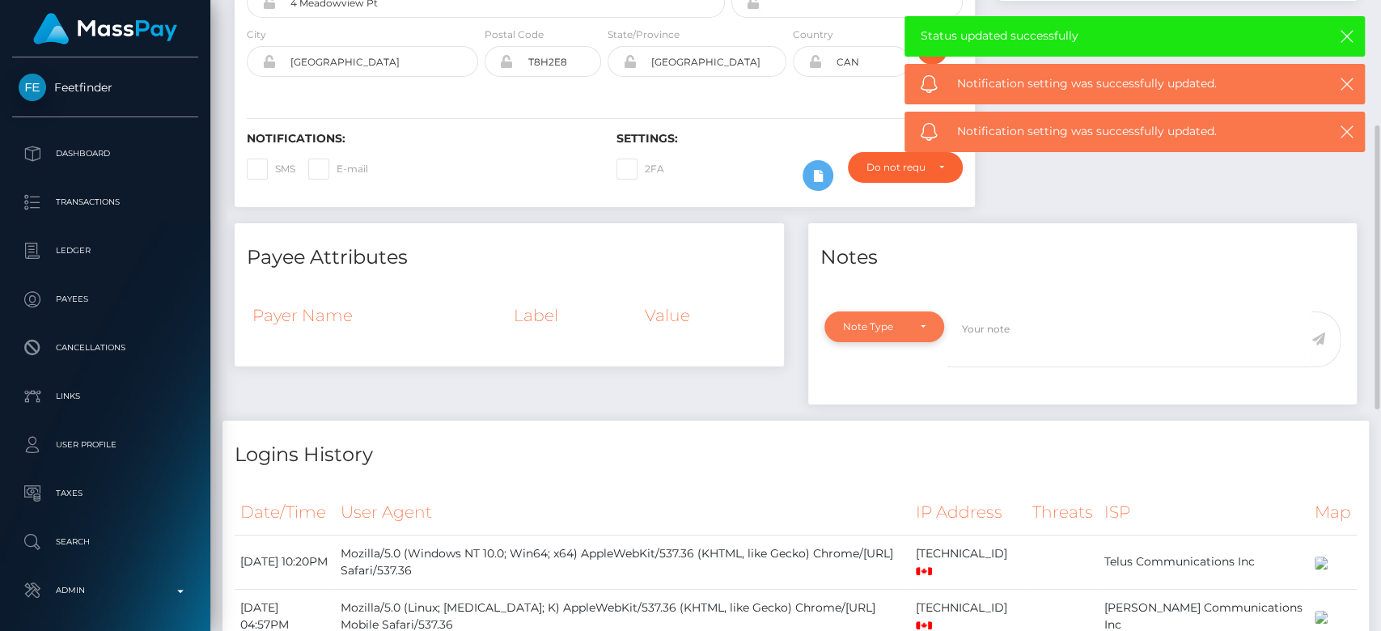
click at [889, 320] on div "Note Type" at bounding box center [875, 326] width 64 height 13
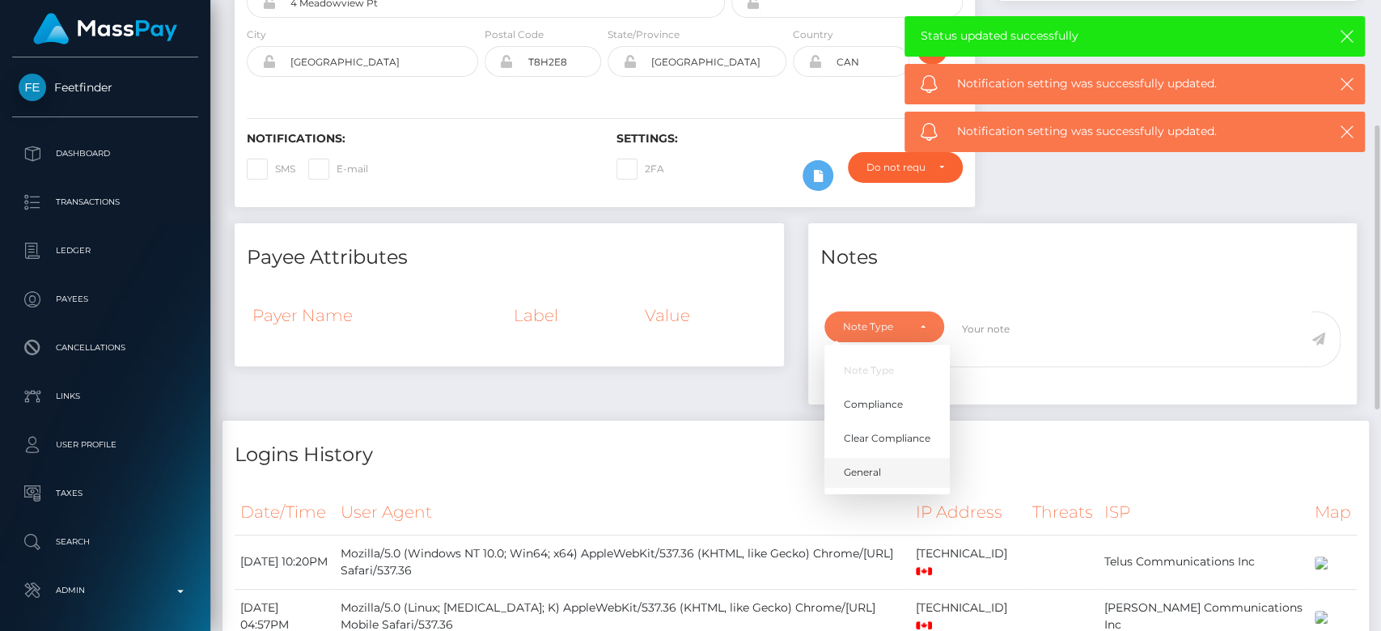
click at [874, 465] on span "General" at bounding box center [862, 472] width 37 height 15
select select "GENERAL"
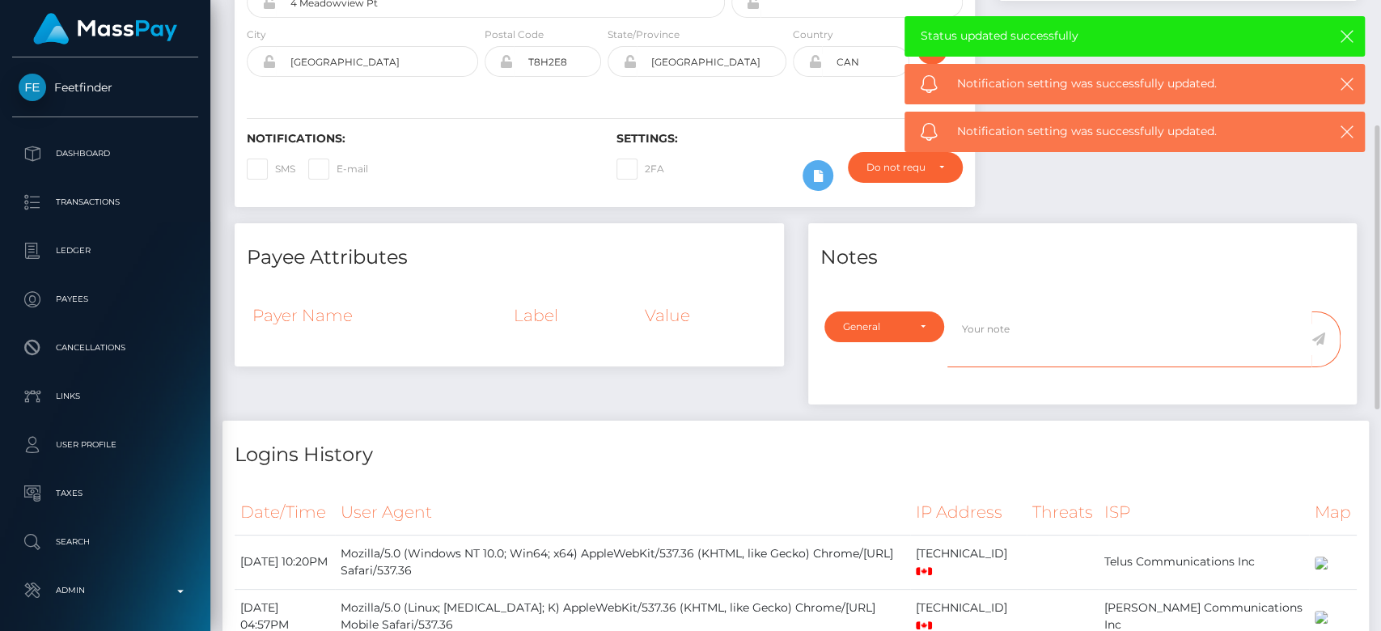
click at [983, 337] on textarea at bounding box center [1130, 340] width 364 height 56
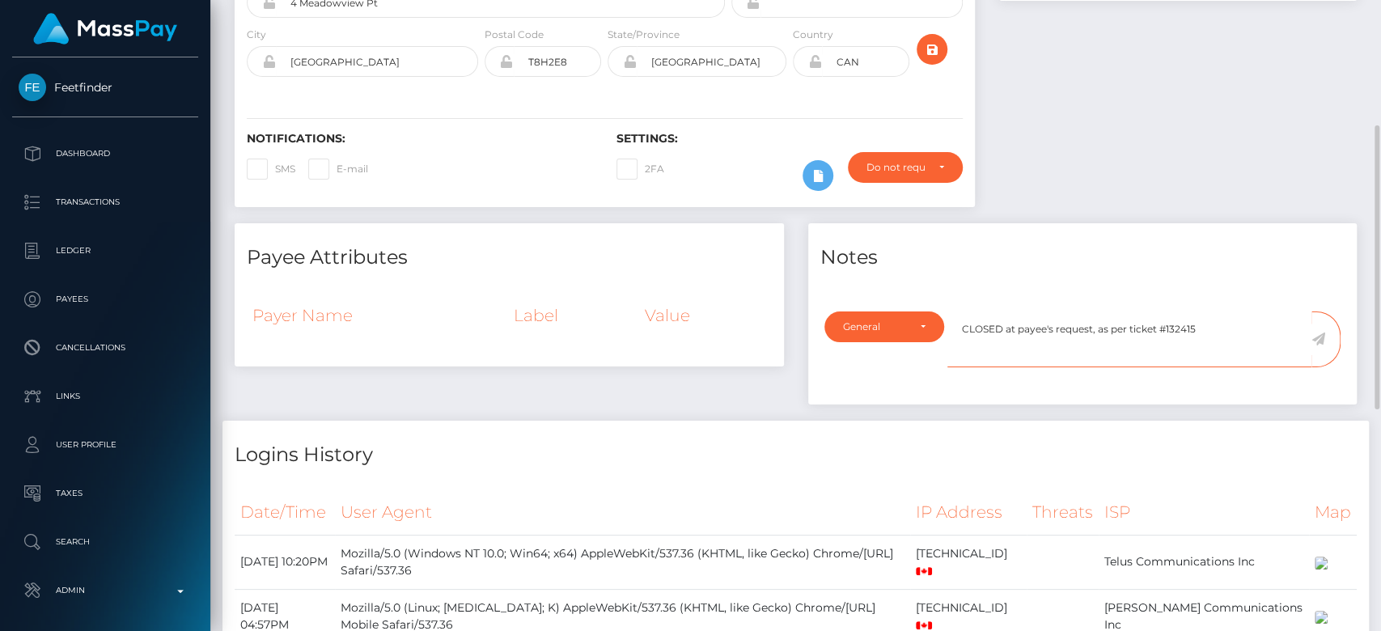
type textarea "CLOSED at payee's request, as per ticket #132415"
click at [1317, 339] on icon at bounding box center [1319, 339] width 14 height 13
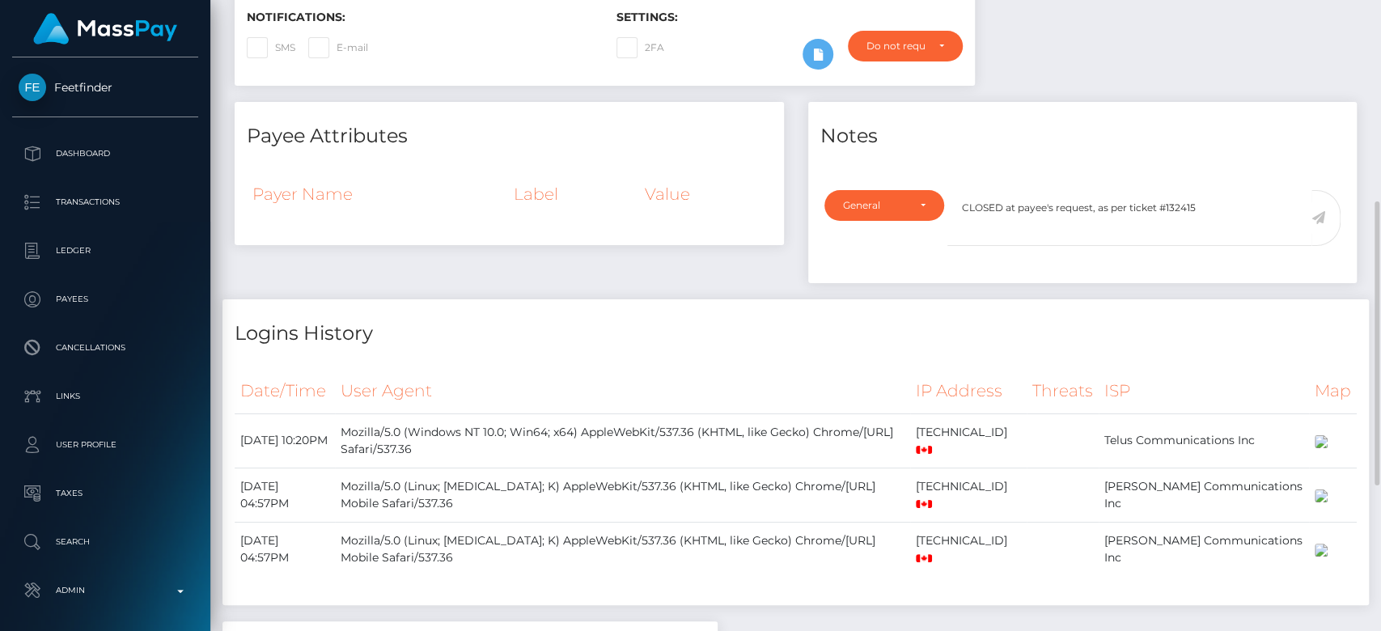
scroll to position [422, 0]
